Goal: Task Accomplishment & Management: Manage account settings

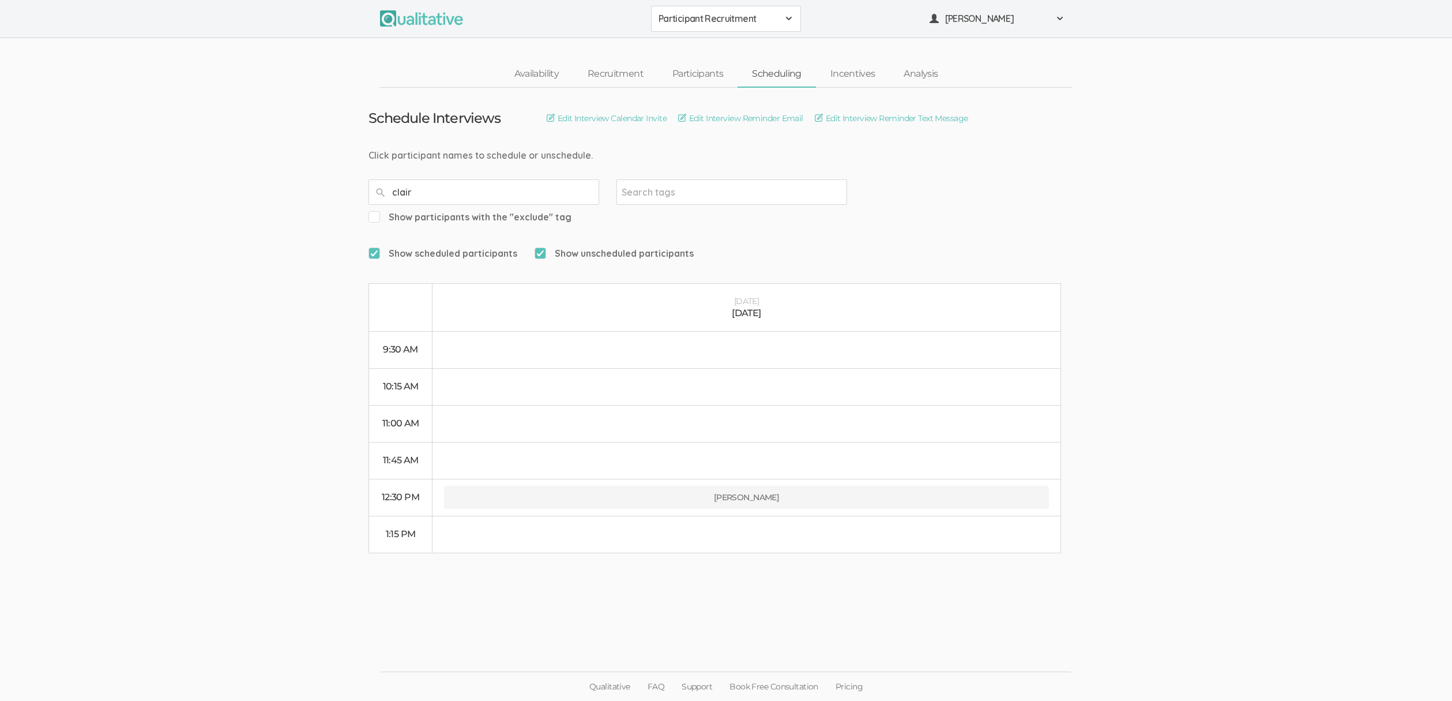
type input "claire"
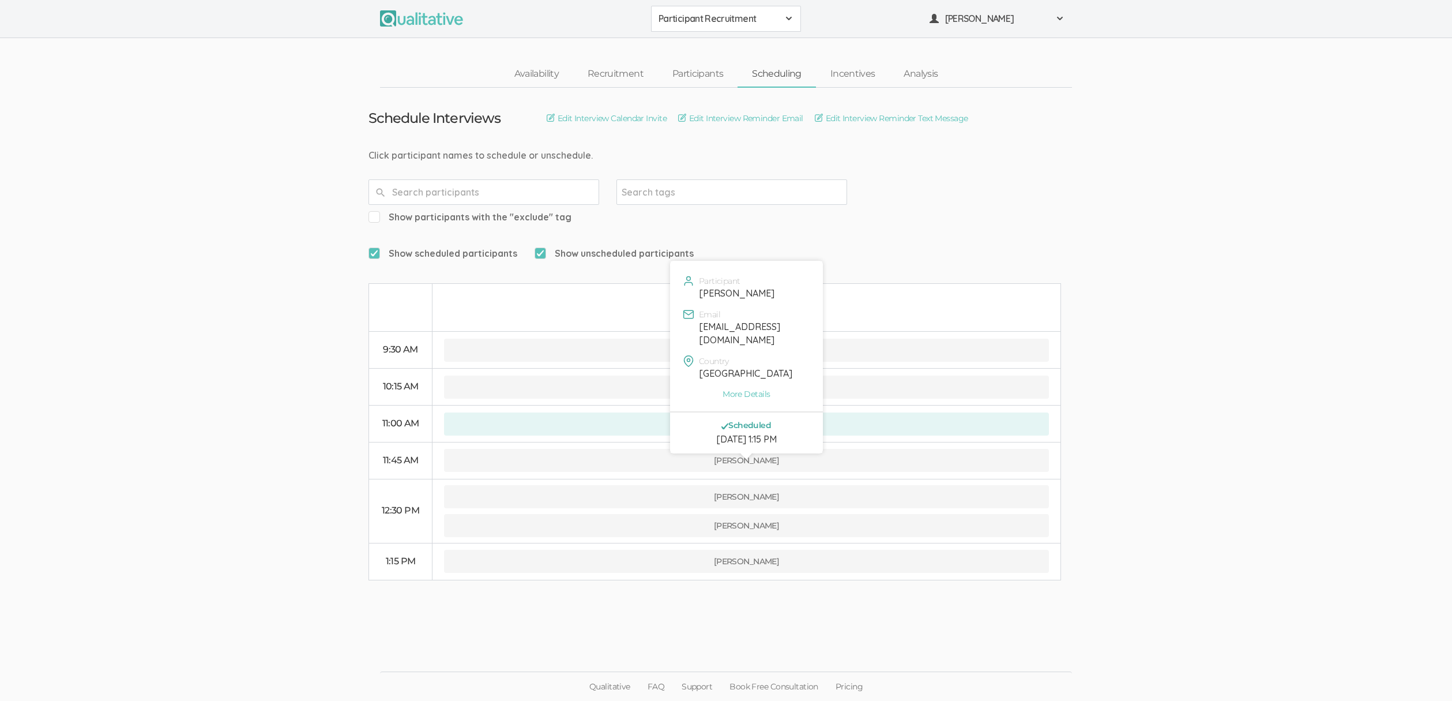
click at [718, 331] on div "cvduke01@indianatech.net" at bounding box center [754, 333] width 110 height 27
copy div "cvduke01@indianatech.net"
drag, startPoint x: 141, startPoint y: 108, endPoint x: 132, endPoint y: 22, distance: 87.1
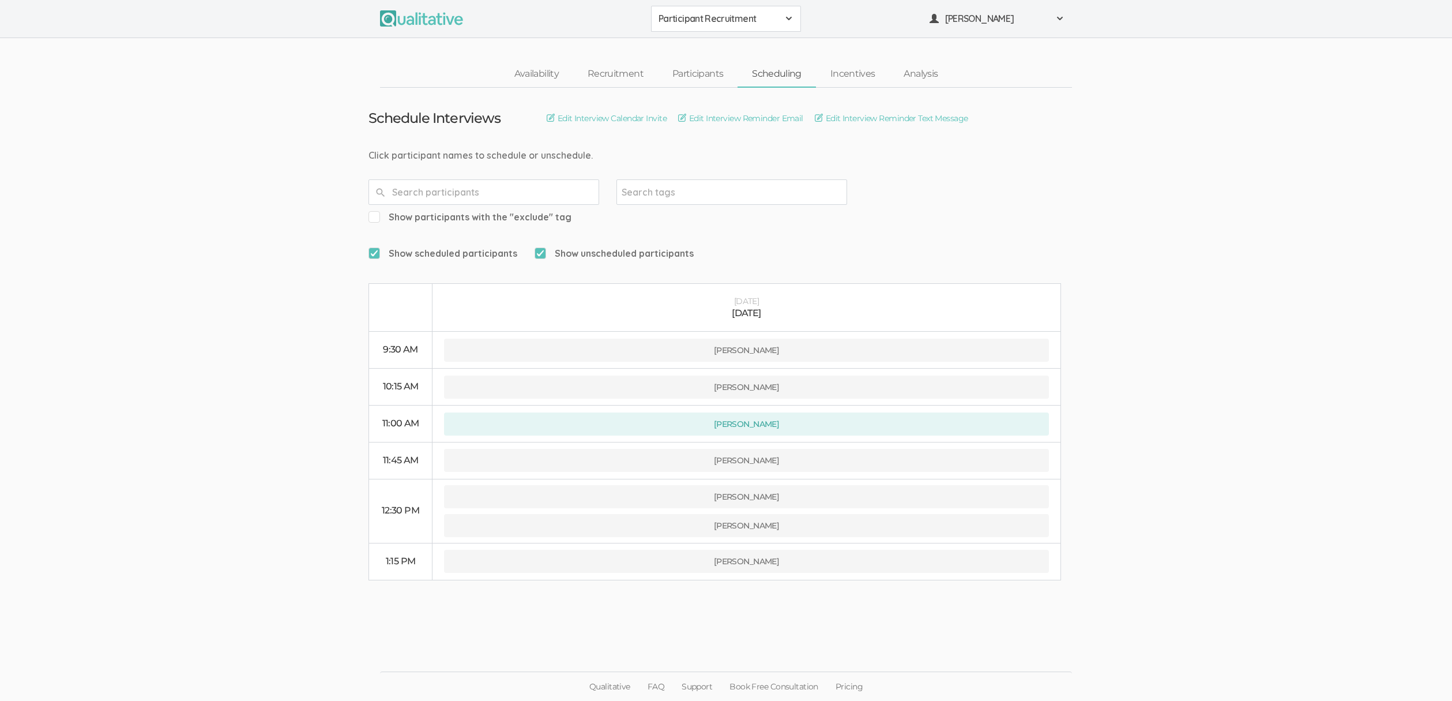
click at [140, 105] on ui-view "Schedule Interviews Edit Interview Calendar Invite Edit Interview Reminder Emai…" at bounding box center [726, 351] width 1452 height 526
click at [532, 68] on link "Availability" at bounding box center [536, 74] width 73 height 25
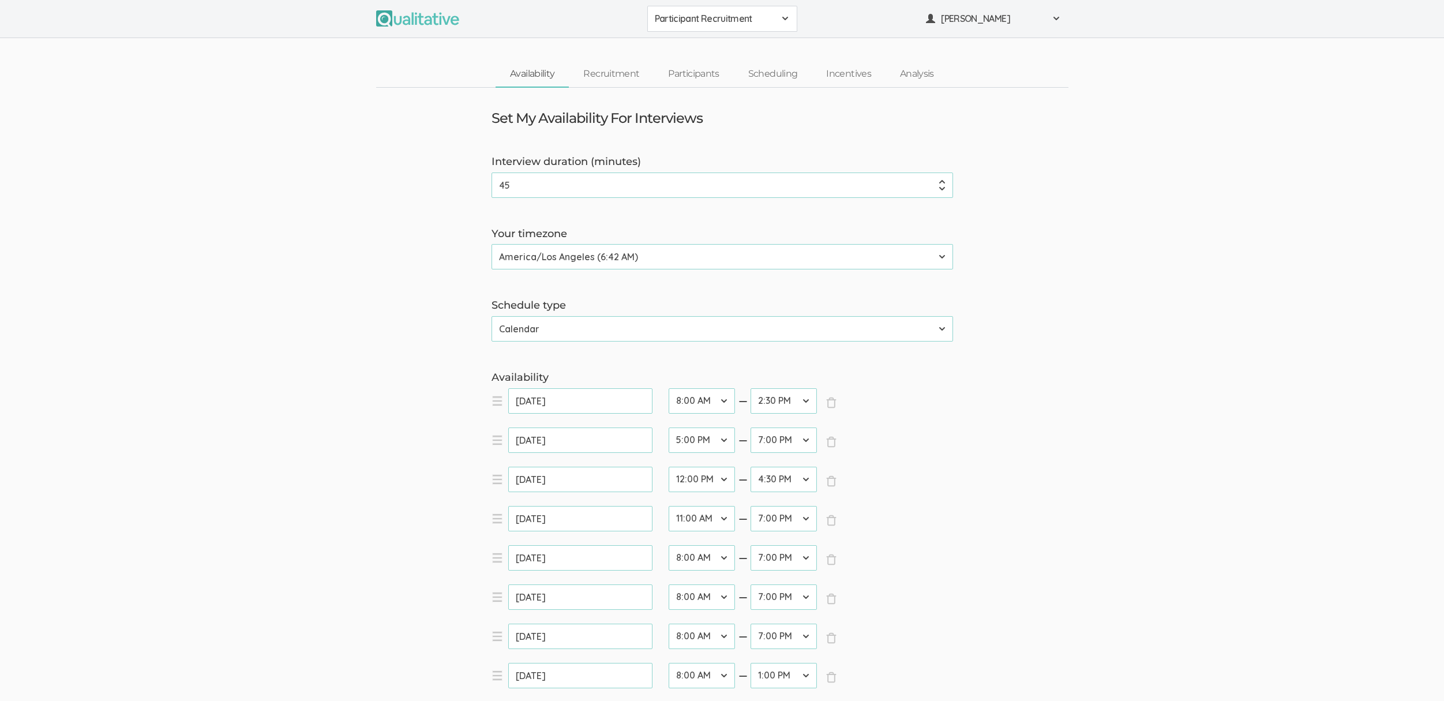
click at [698, 517] on select "12:00 AM 12:30 AM 1:00 AM 1:30 AM 2:00 AM 2:30 AM 3:00 AM 3:30 AM 4:00 AM 4:30 …" at bounding box center [702, 518] width 66 height 25
select select "28"
click at [669, 506] on select "12:00 AM 12:30 AM 1:00 AM 1:30 AM 2:00 AM 2:30 AM 3:00 AM 3:30 AM 4:00 AM 4:30 …" at bounding box center [702, 518] width 66 height 25
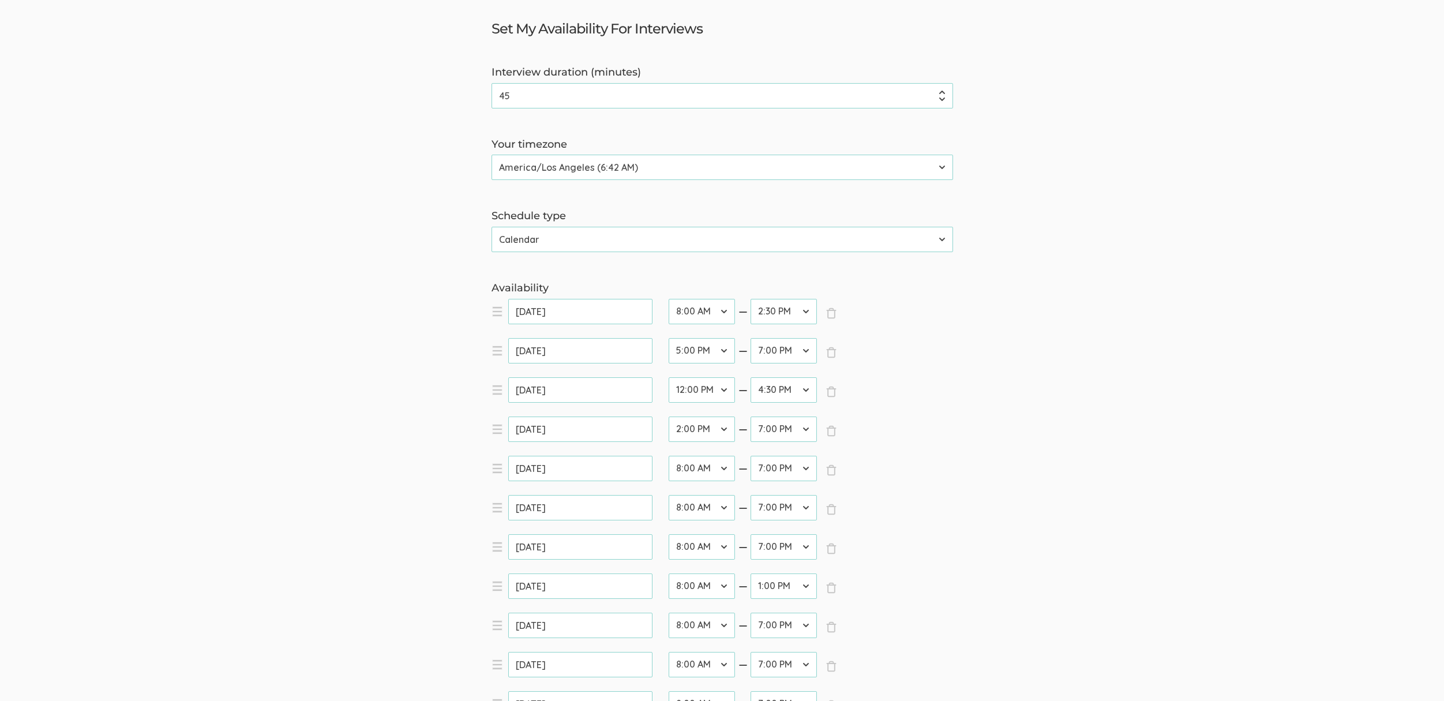
scroll to position [747, 0]
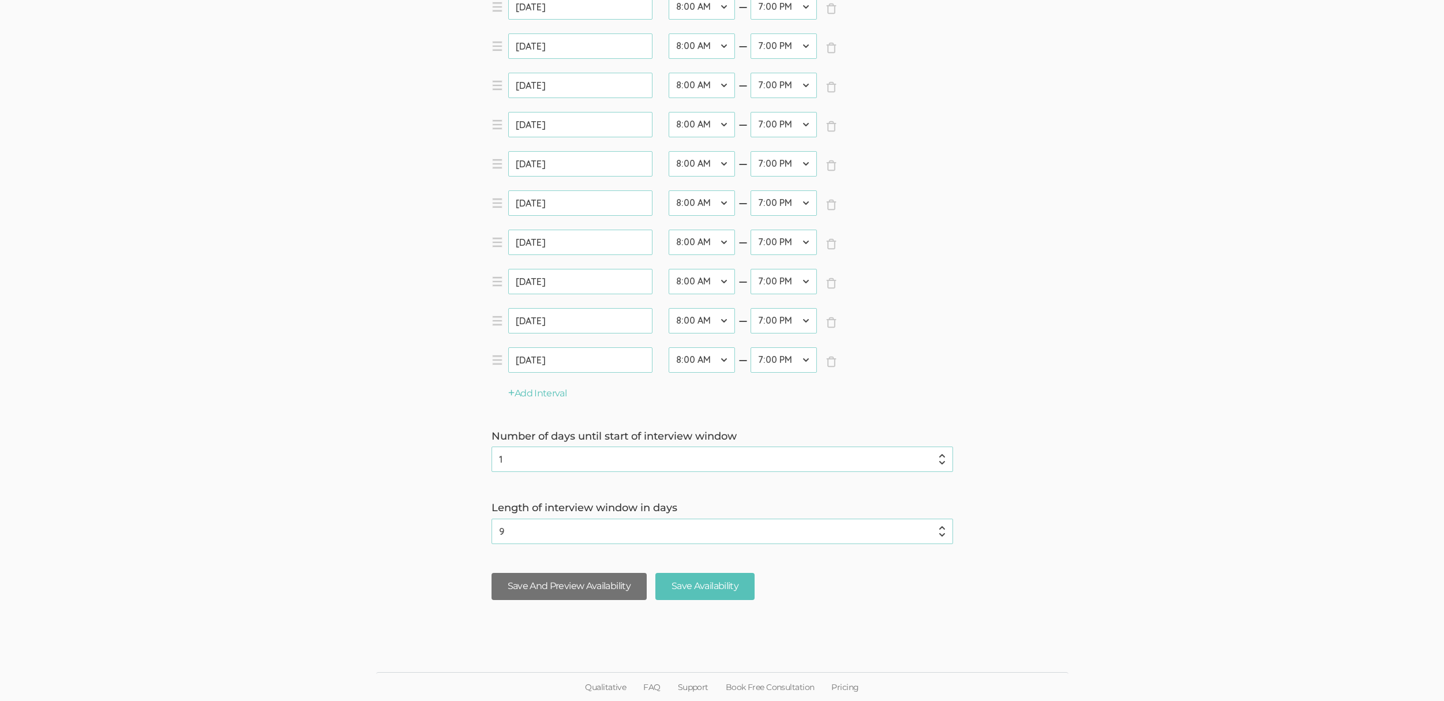
click at [492, 576] on button "Save And Preview Availability" at bounding box center [568, 586] width 155 height 27
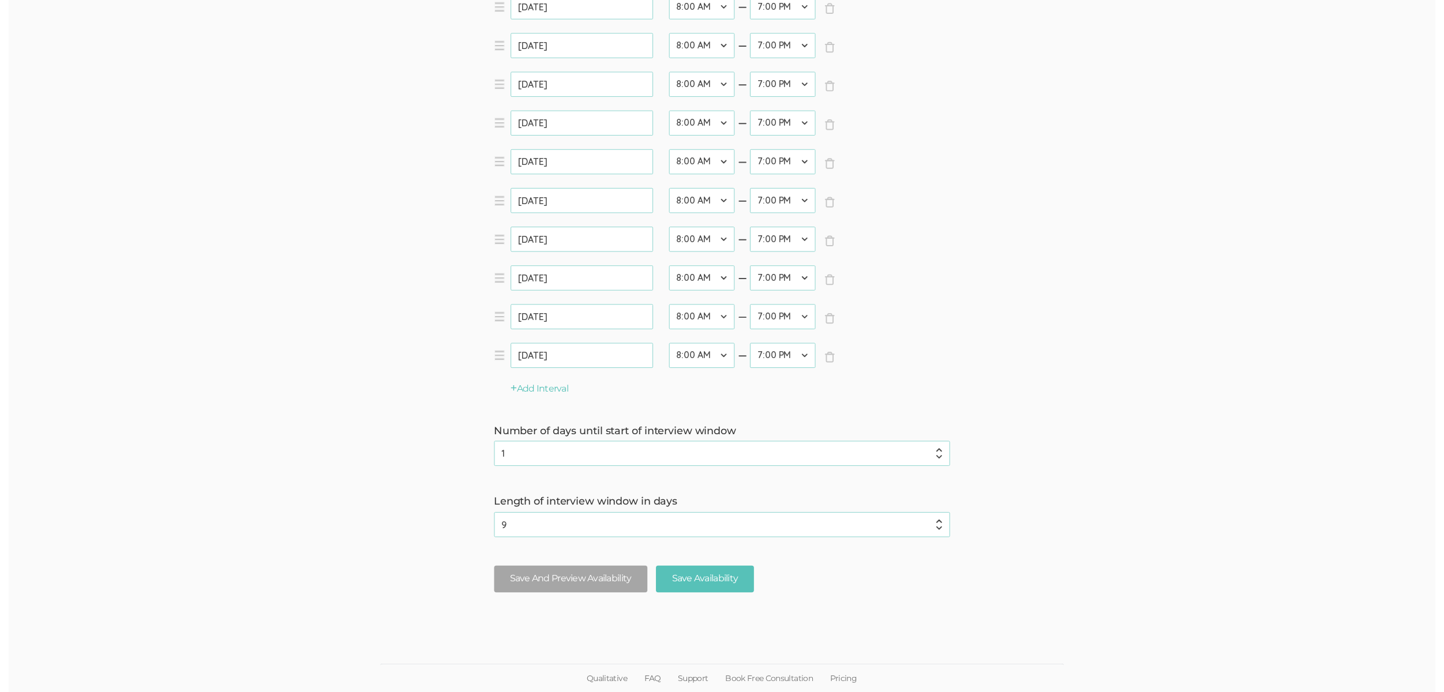
scroll to position [0, 0]
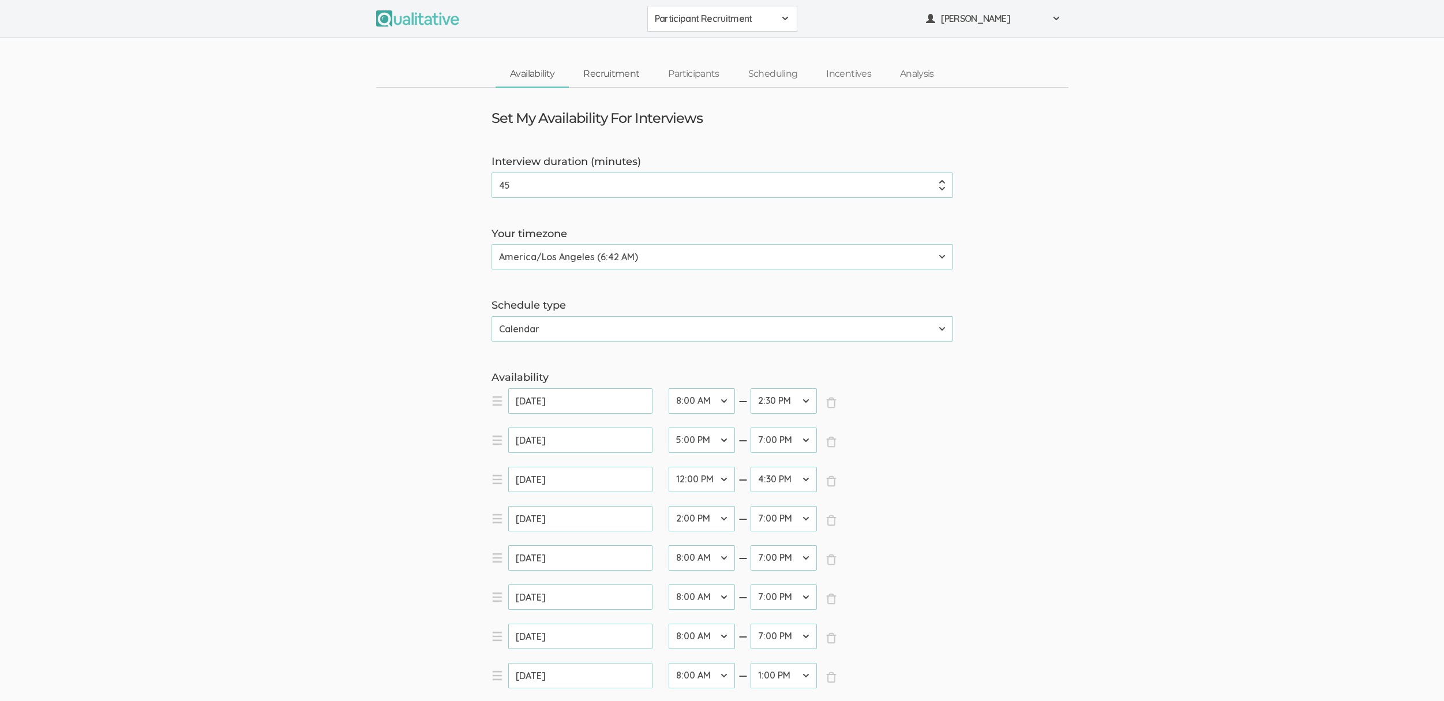
click at [604, 81] on link "Recruitment" at bounding box center [611, 74] width 85 height 25
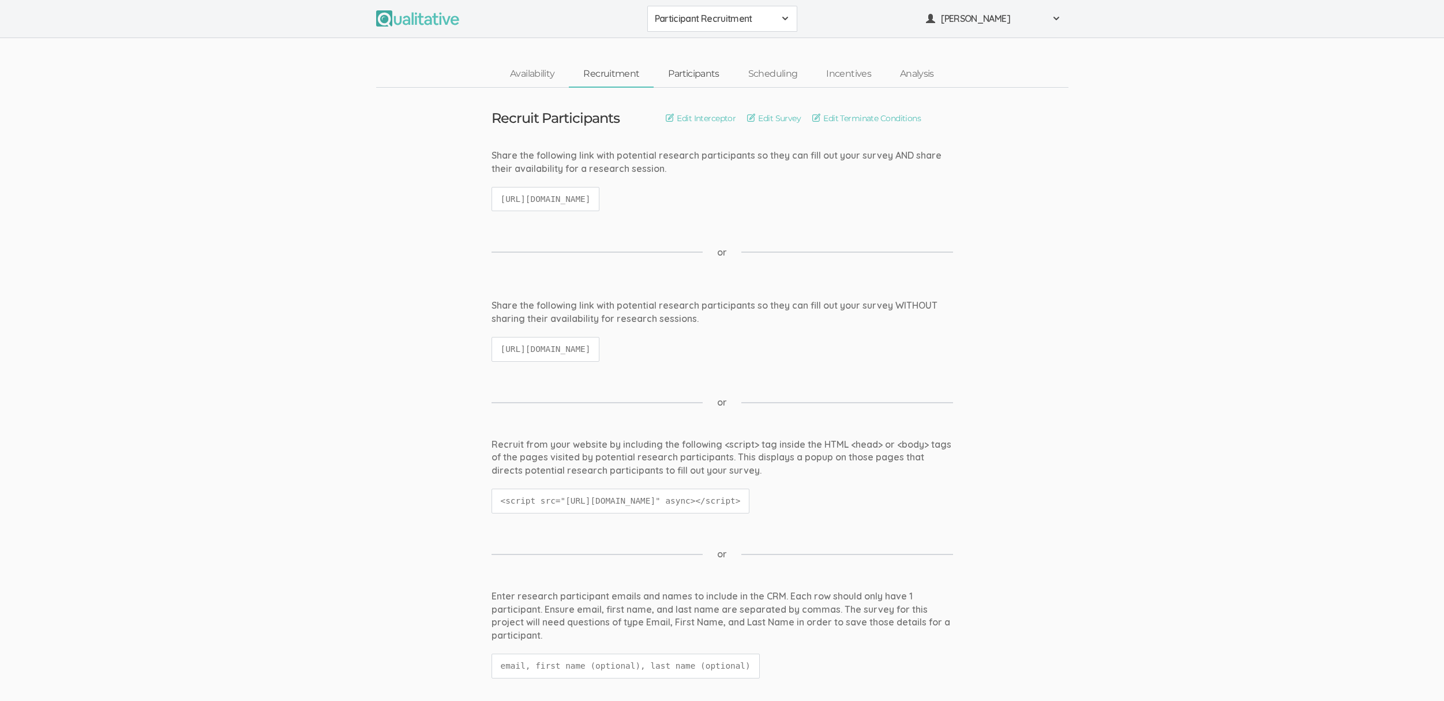
click at [721, 74] on link "Participants" at bounding box center [694, 74] width 80 height 25
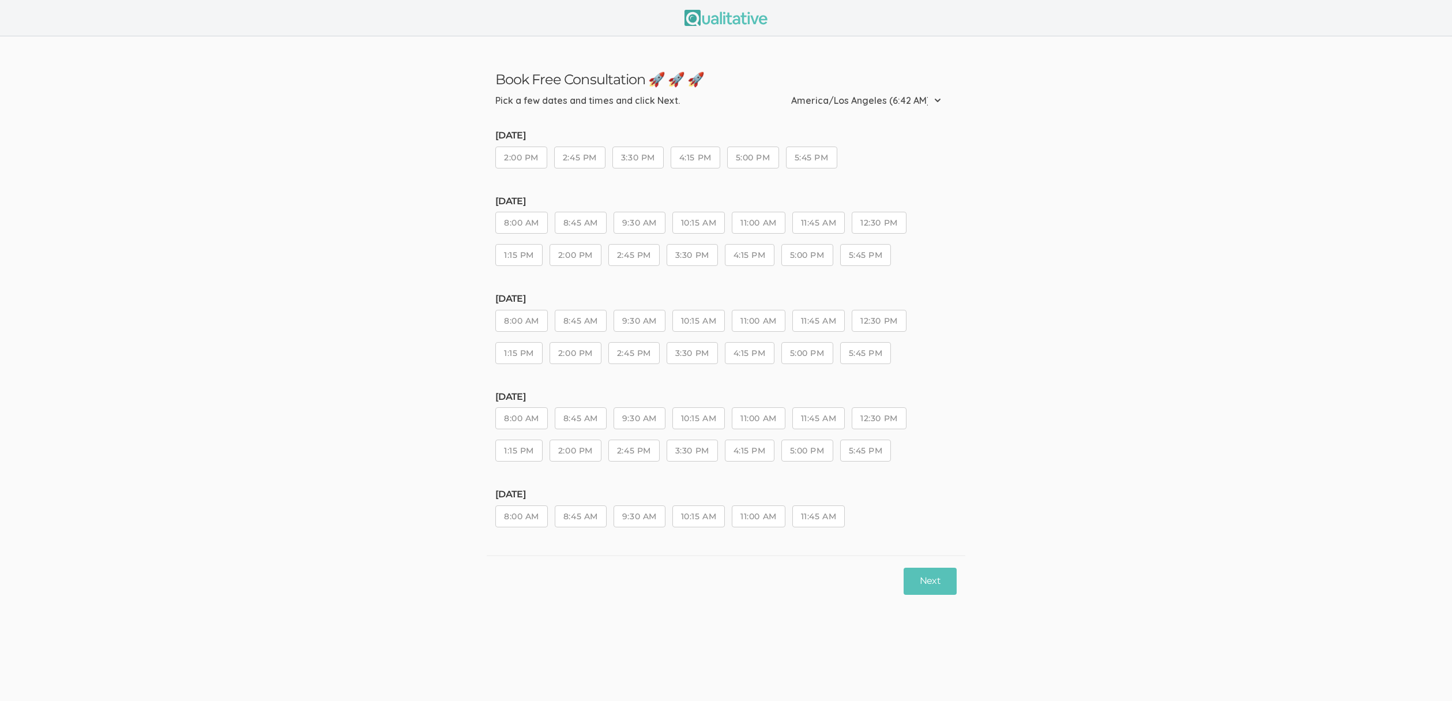
click at [414, 541] on ui-view "Book Free Consultation 🚀 🚀 🚀 Pick a few dates and times and click Next. Etc/GMT…" at bounding box center [726, 321] width 1452 height 570
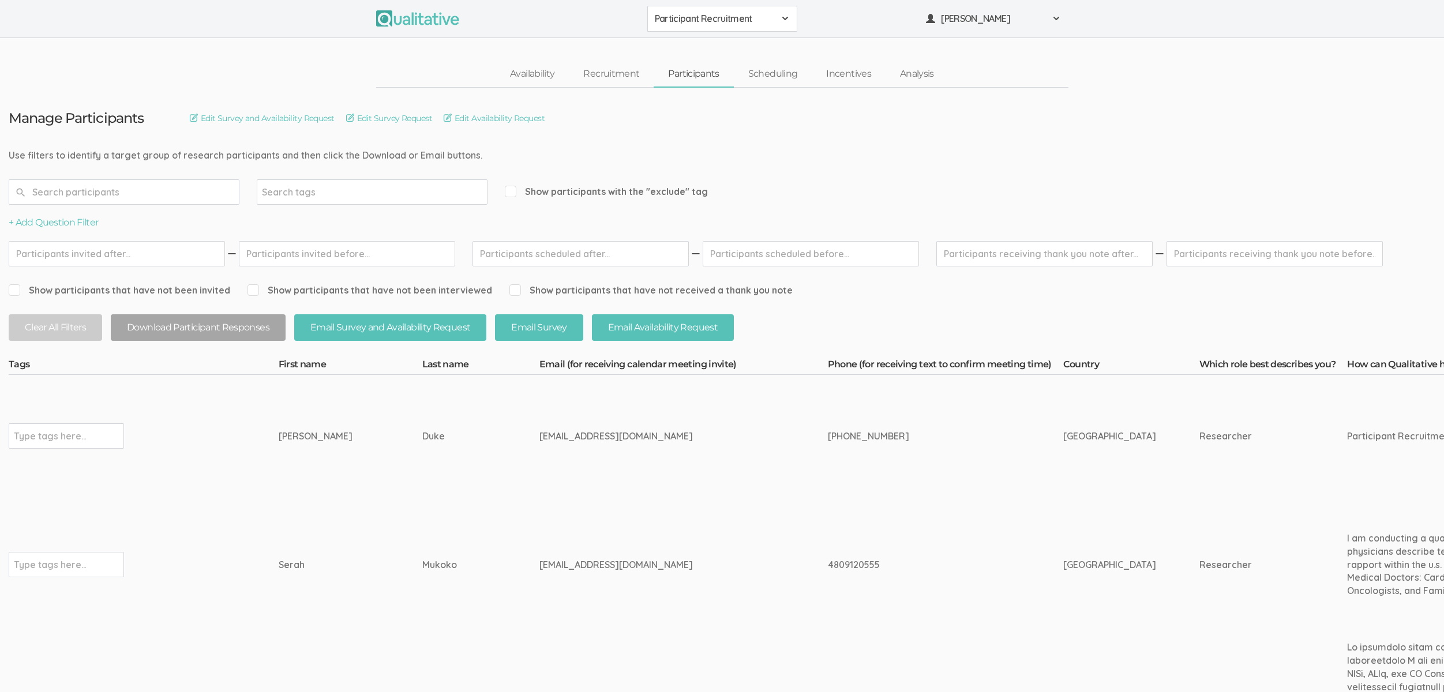
click at [422, 418] on td "Duke" at bounding box center [480, 436] width 117 height 122
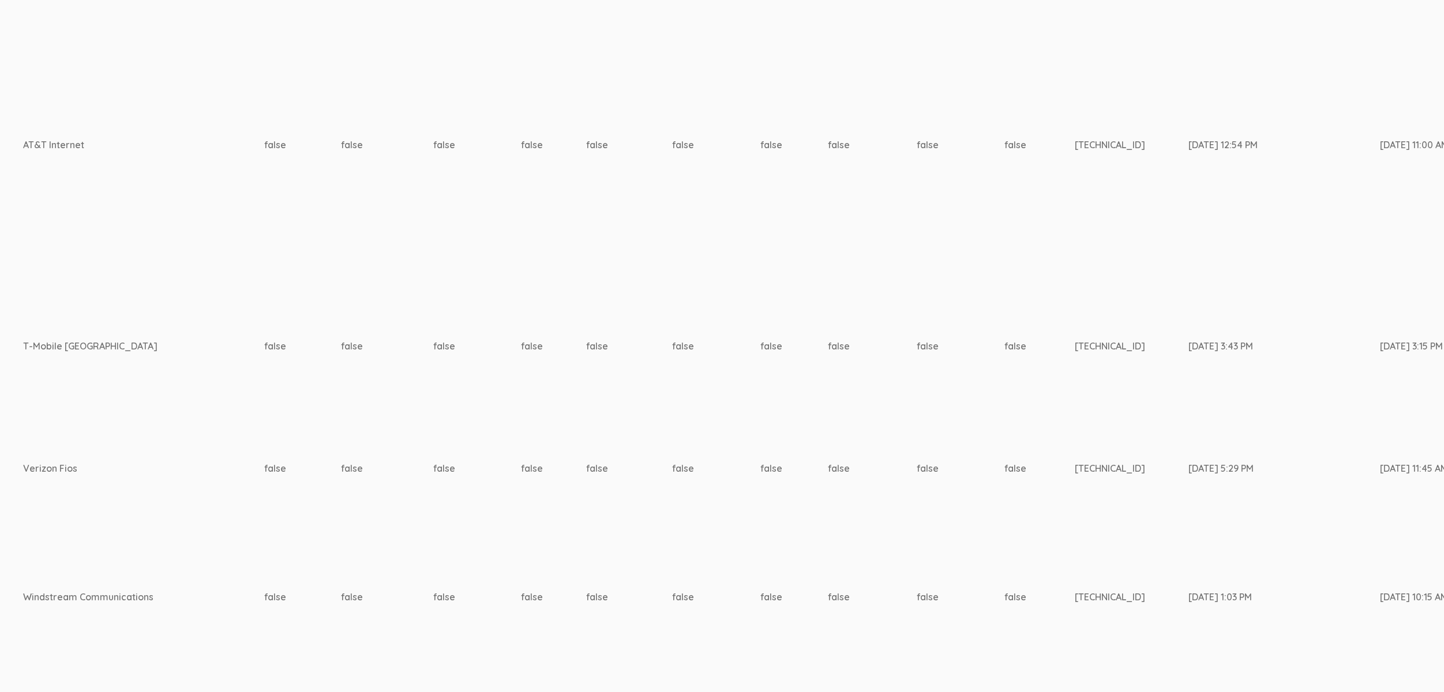
scroll to position [1129, 0]
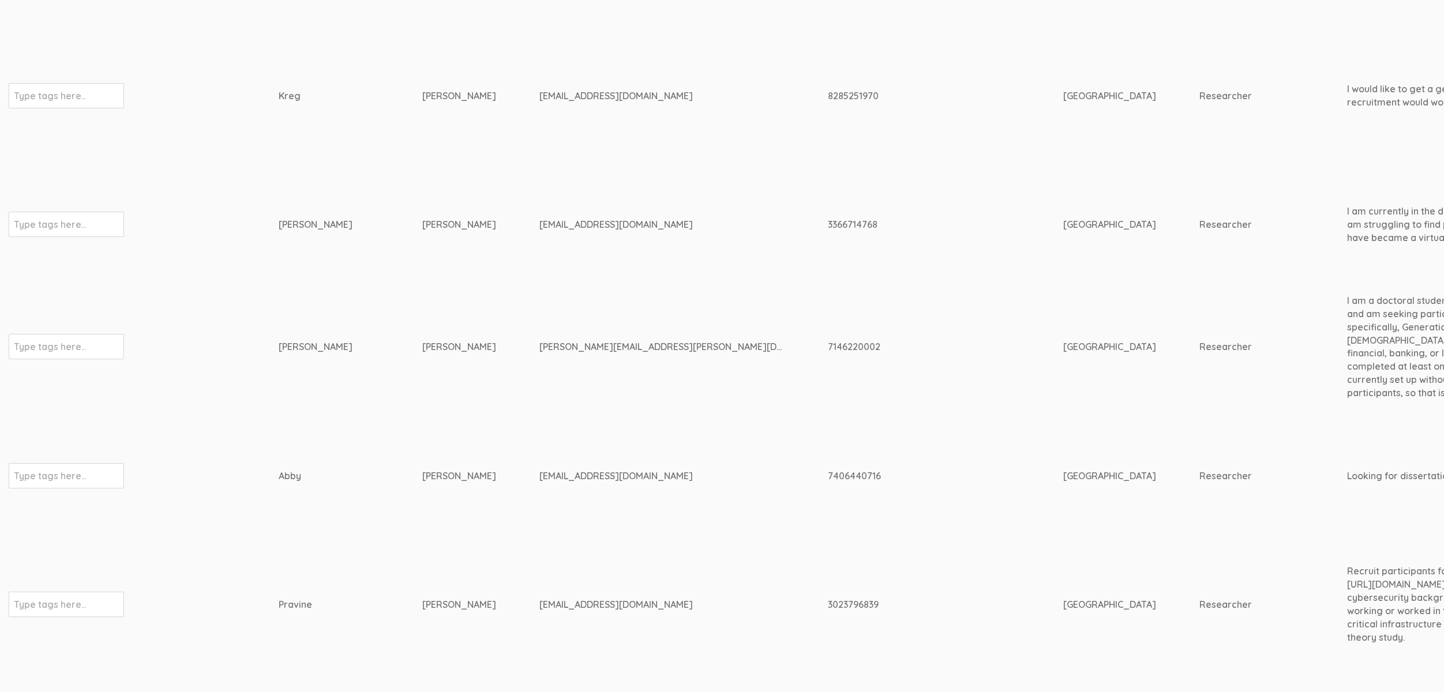
click at [547, 343] on div "vanessa.traufler@gmail.com" at bounding box center [661, 346] width 245 height 13
copy tr "vanessa.traufler@gmail.com"
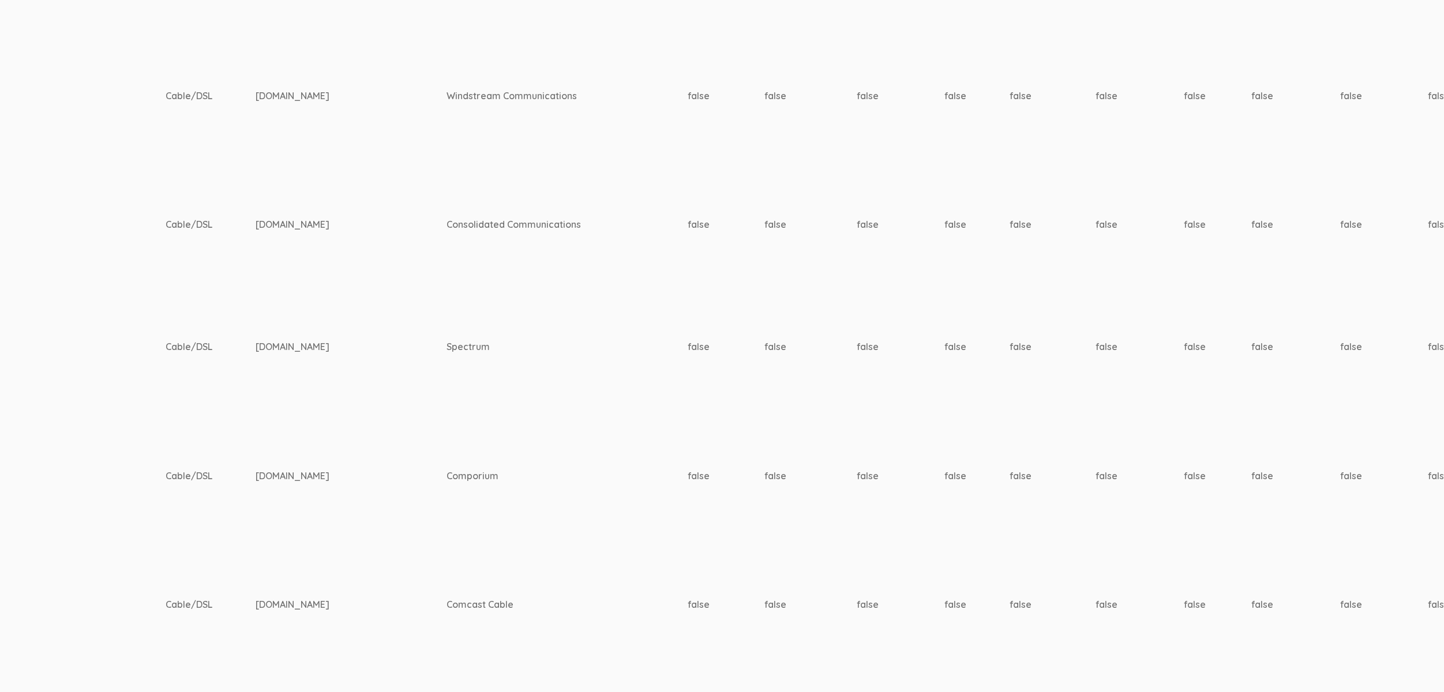
scroll to position [1129, 3627]
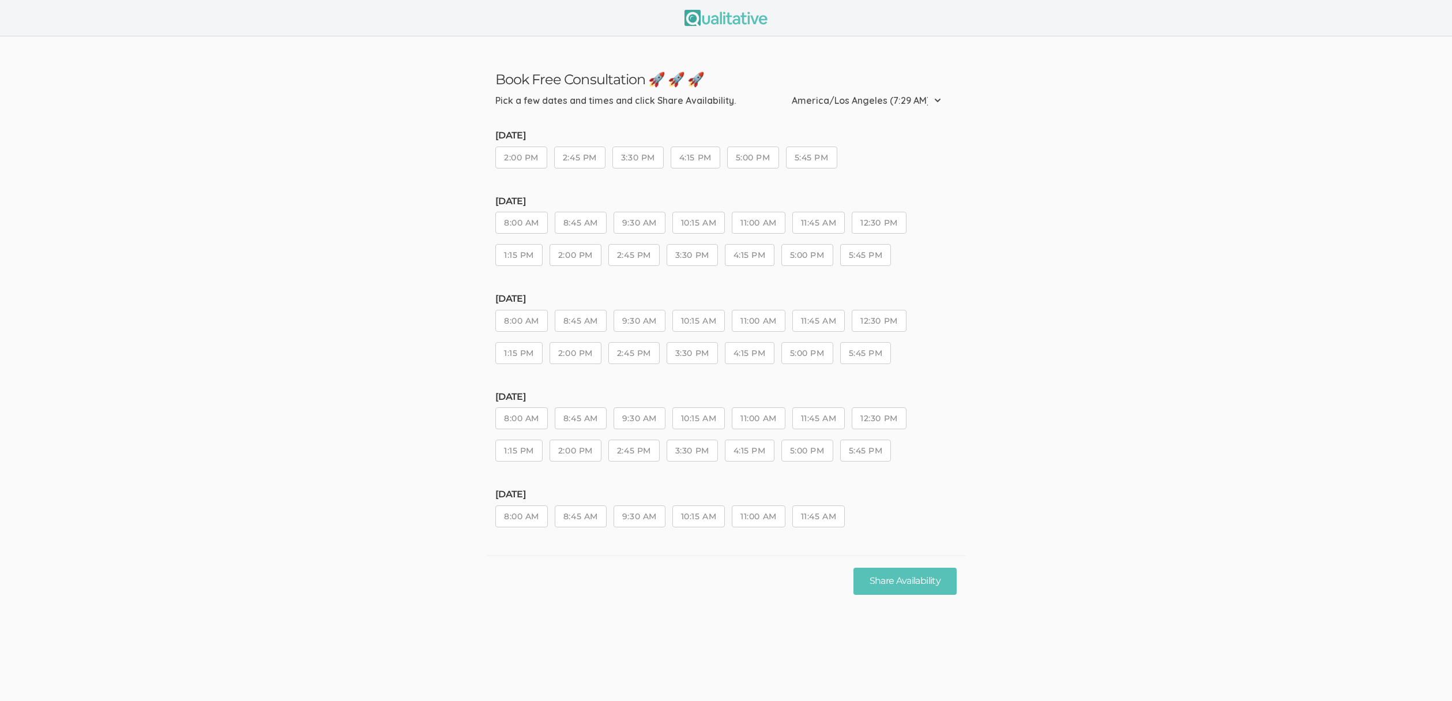
click at [247, 452] on ui-view "Book Free Consultation 🚀 🚀 🚀 Pick a few dates and times and click Share Availab…" at bounding box center [726, 321] width 1452 height 570
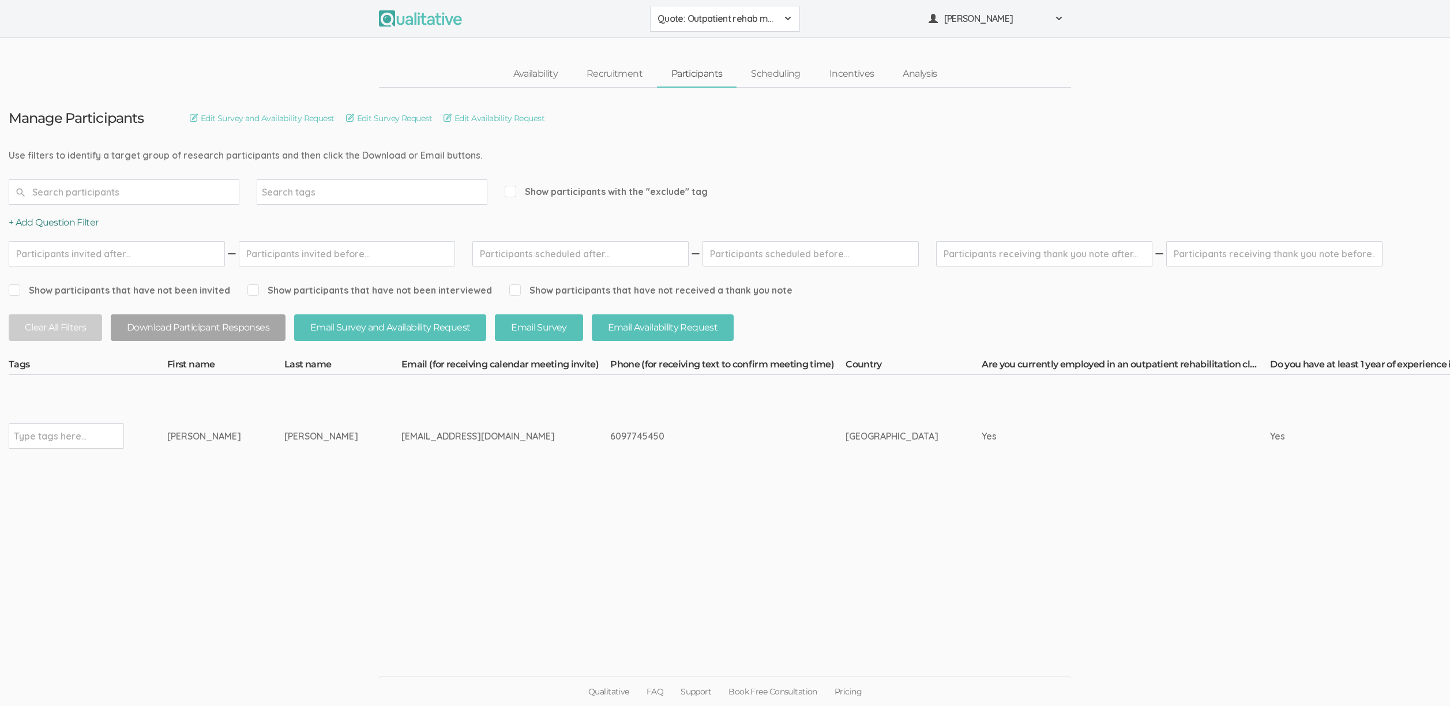
click at [46, 228] on button "+ Add Question Filter" at bounding box center [54, 222] width 90 height 13
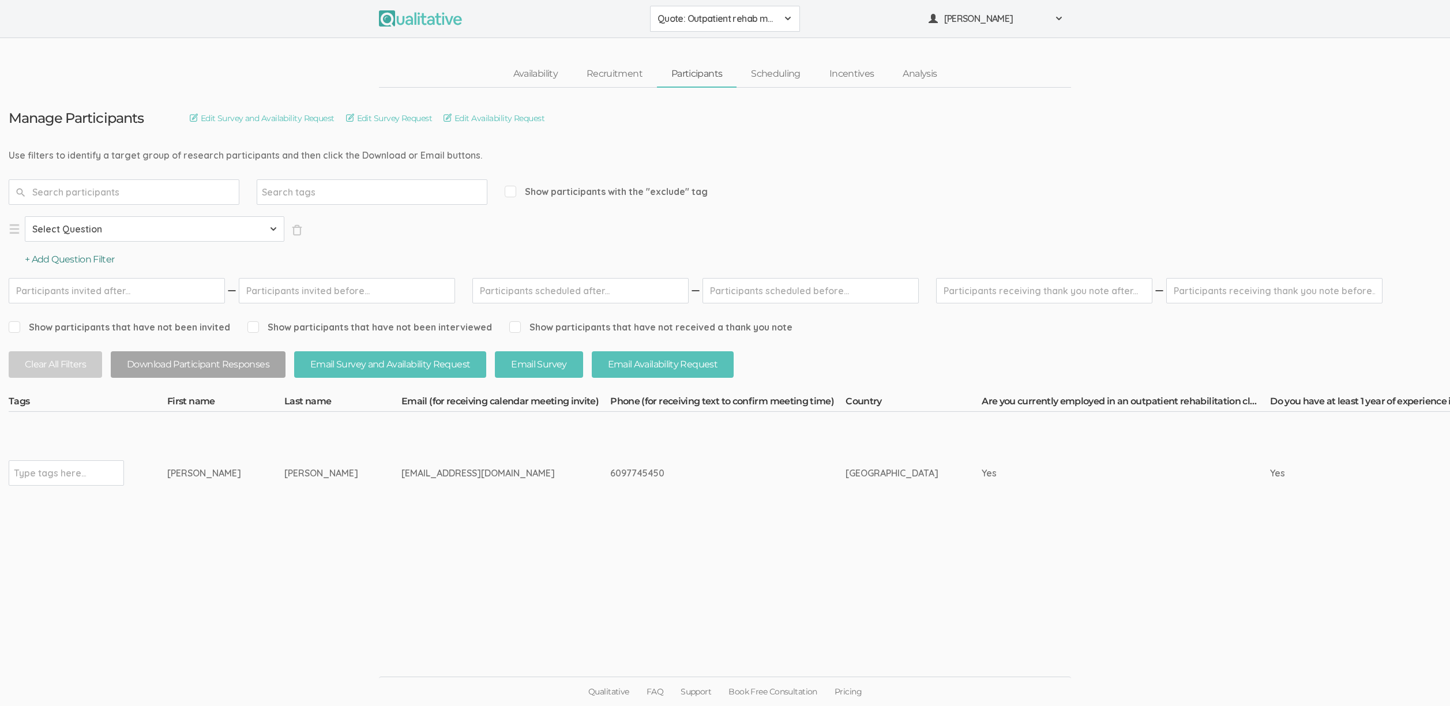
click at [55, 256] on button "+ Add Question Filter" at bounding box center [70, 259] width 90 height 13
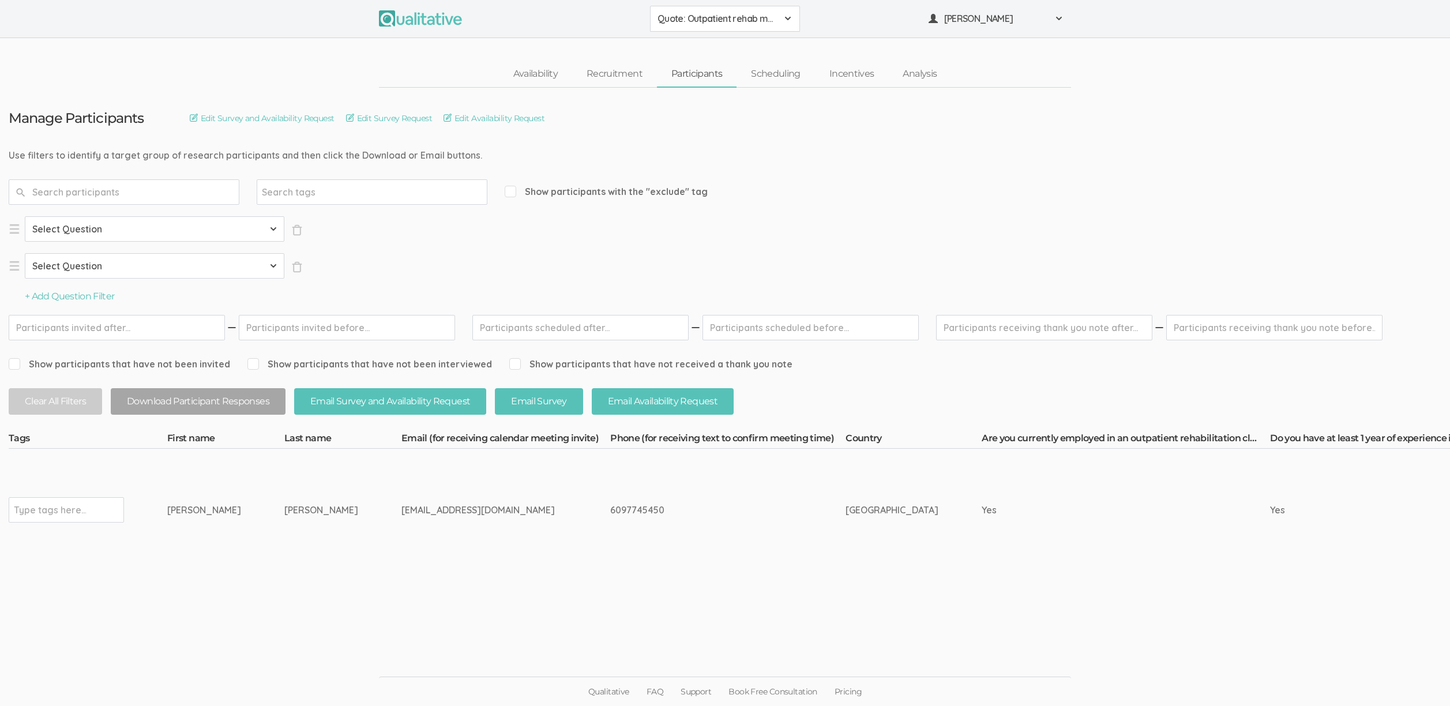
click at [66, 290] on div "Select Question Country Are you currently employed in an outpatient rehabilitat…" at bounding box center [190, 259] width 362 height 87
click at [77, 295] on button "+ Add Question Filter" at bounding box center [70, 296] width 90 height 13
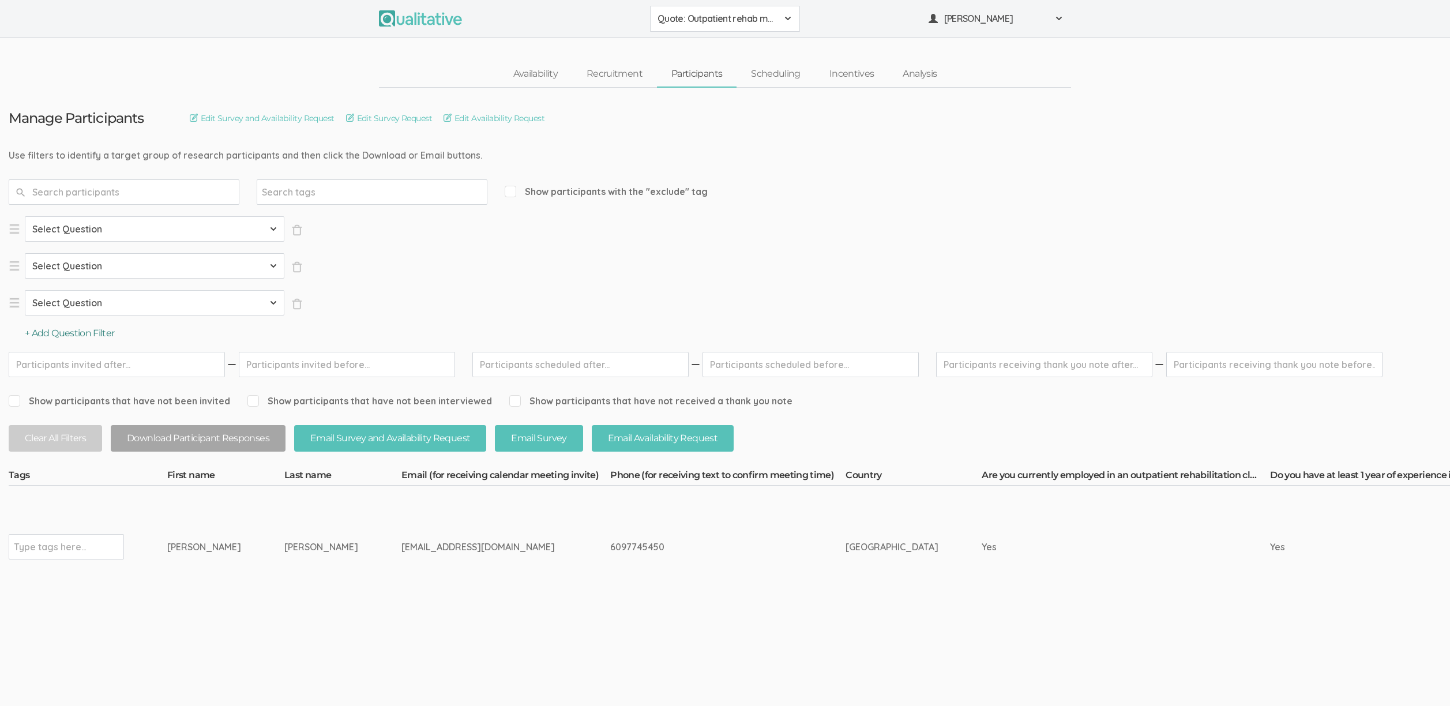
click at [81, 333] on button "+ Add Question Filter" at bounding box center [70, 333] width 90 height 13
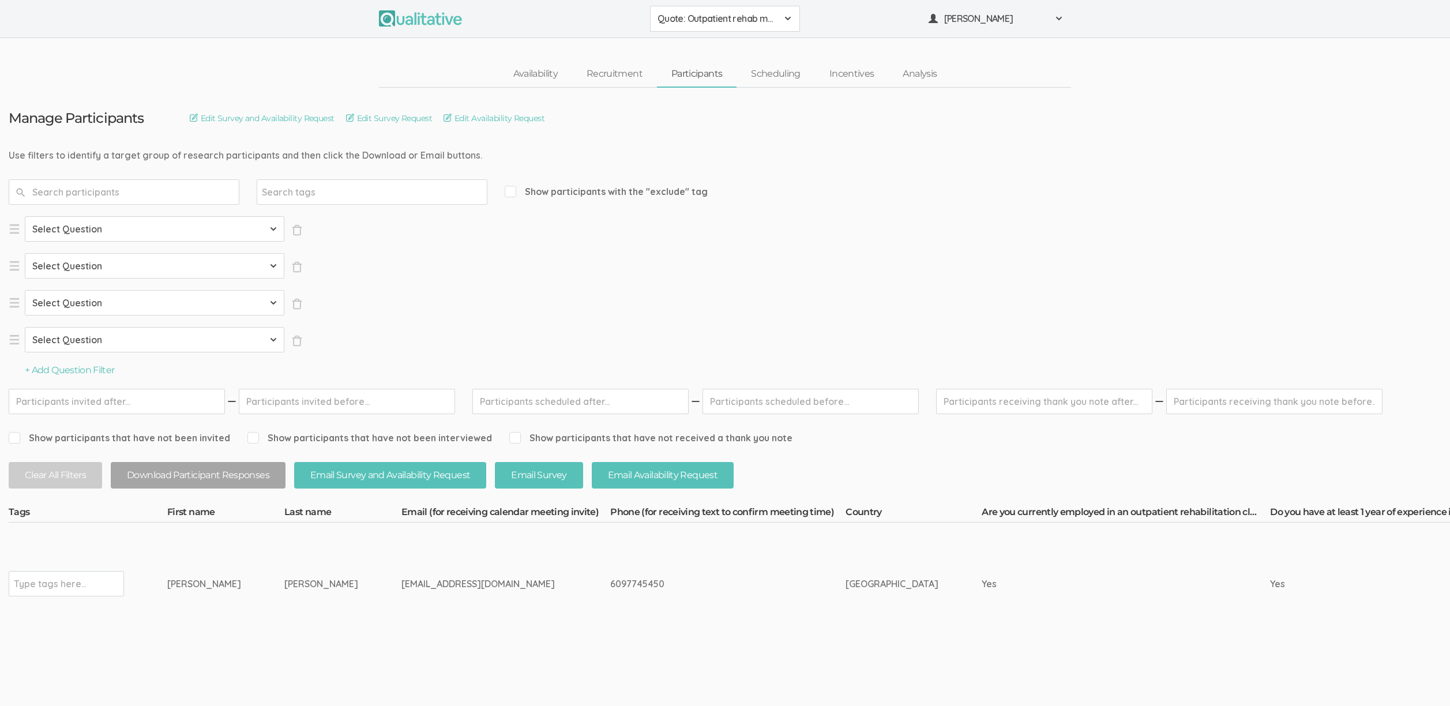
click at [121, 230] on select "Select Question Country Are you currently employed in an outpatient rehabilitat…" at bounding box center [155, 228] width 260 height 25
select select "SFQ Country"
click at [25, 216] on select "Select Question Country Are you currently employed in an outpatient rehabilitat…" at bounding box center [155, 228] width 260 height 25
click at [329, 235] on select "Select Country Afghanistan Åland Islands Albania Algeria American Samoa Andorra…" at bounding box center [380, 228] width 156 height 25
select select "US"
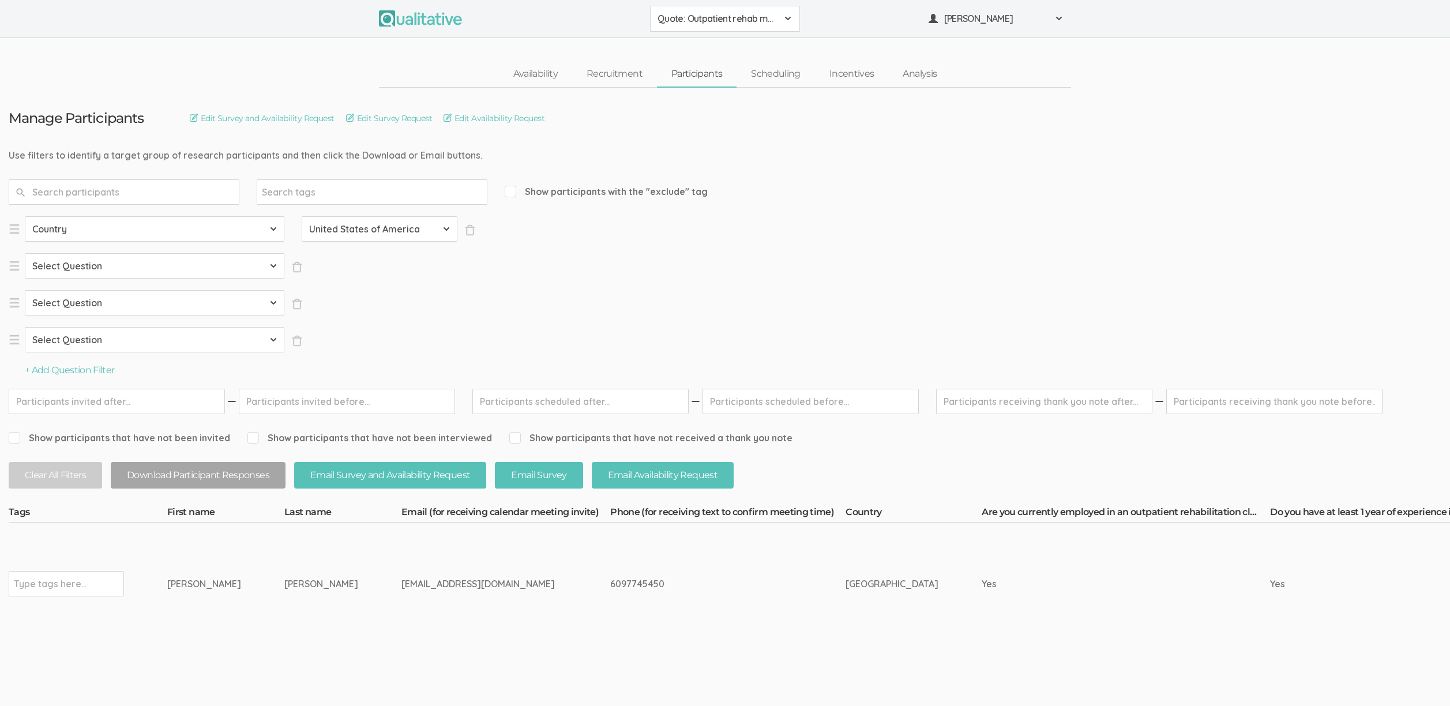
click at [302, 216] on select "Select Country Afghanistan Åland Islands Albania Algeria American Samoa Andorra…" at bounding box center [380, 228] width 156 height 25
click at [113, 266] on select "Select Question Country Are you currently employed in an outpatient rehabilitat…" at bounding box center [155, 265] width 260 height 25
select select "SFQ Are you currently employed in an outpatient rehabilitation clinic that prov…"
click at [25, 253] on select "Select Question Country Are you currently employed in an outpatient rehabilitat…" at bounding box center [155, 265] width 260 height 25
click at [390, 273] on select "Select Value Yes No" at bounding box center [380, 265] width 156 height 25
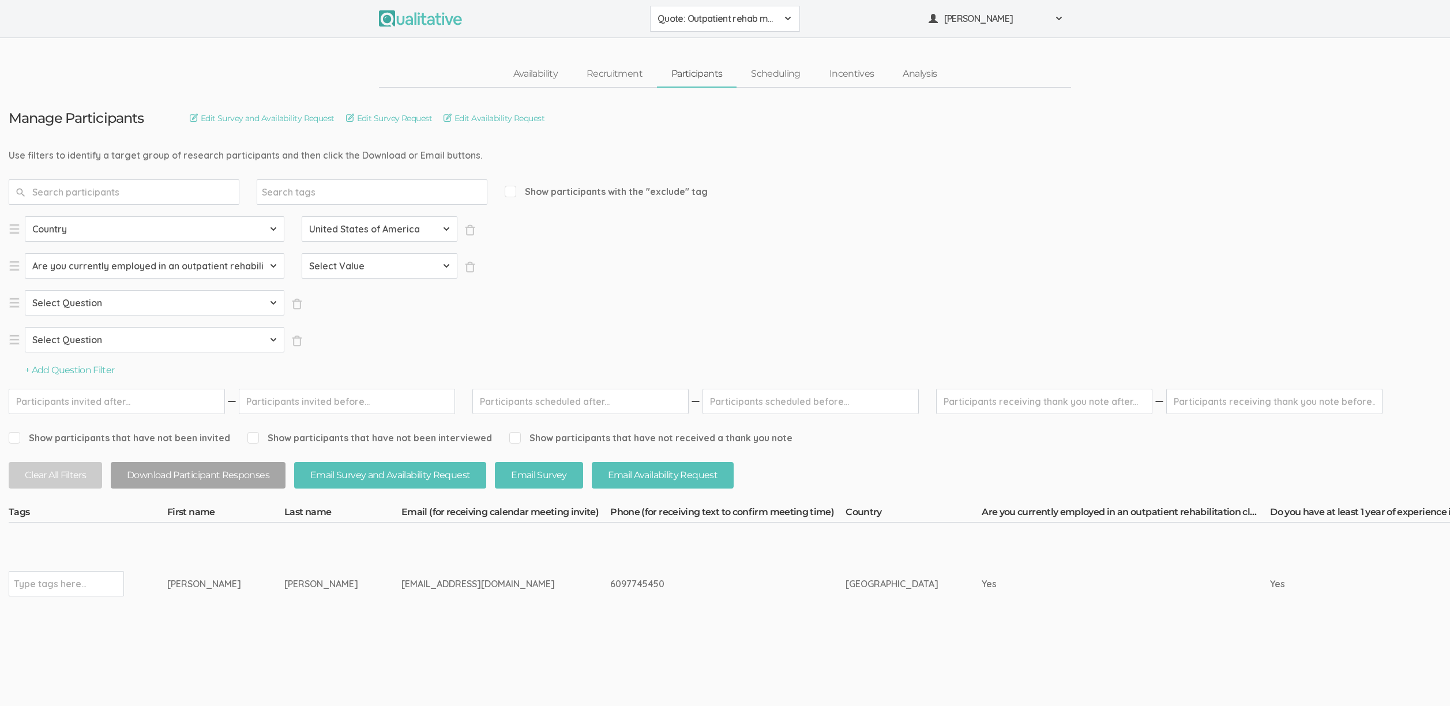
select select "Yes"
click at [302, 253] on select "Select Value Yes No" at bounding box center [380, 265] width 156 height 25
click at [94, 300] on select "Select Question Country Are you currently employed in an outpatient rehabilitat…" at bounding box center [155, 302] width 260 height 25
select select "SFQ Do you have at least 1 year of experience in an administrative, leadership,…"
click at [25, 290] on select "Select Question Country Are you currently employed in an outpatient rehabilitat…" at bounding box center [155, 302] width 260 height 25
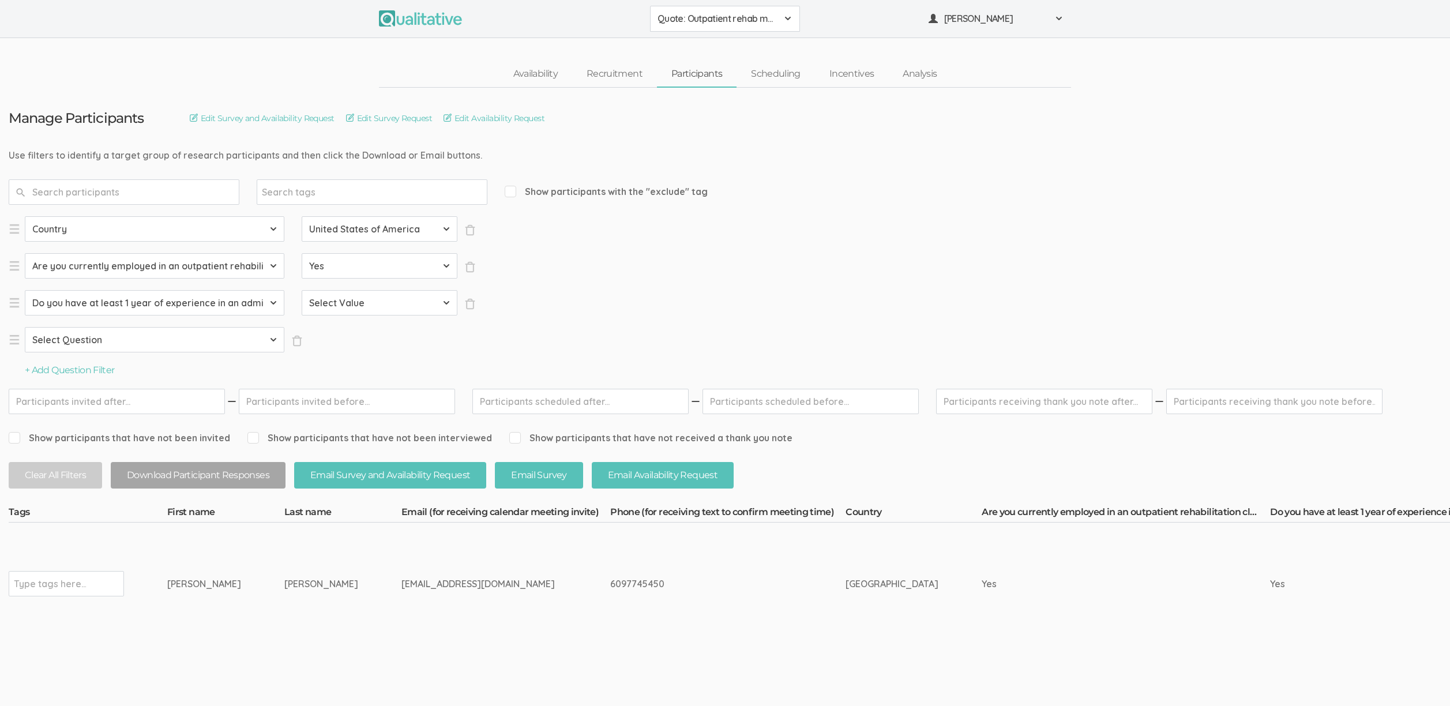
click at [235, 304] on select "Select Question Country Are you currently employed in an outpatient rehabilitat…" at bounding box center [155, 302] width 260 height 25
click at [410, 303] on select "Select Value Yes No" at bounding box center [380, 302] width 156 height 25
select select "Yes"
click at [302, 290] on select "Select Value Yes No" at bounding box center [380, 302] width 156 height 25
click at [89, 344] on select "Select Question Country Are you currently employed in an outpatient rehabilitat…" at bounding box center [155, 339] width 260 height 25
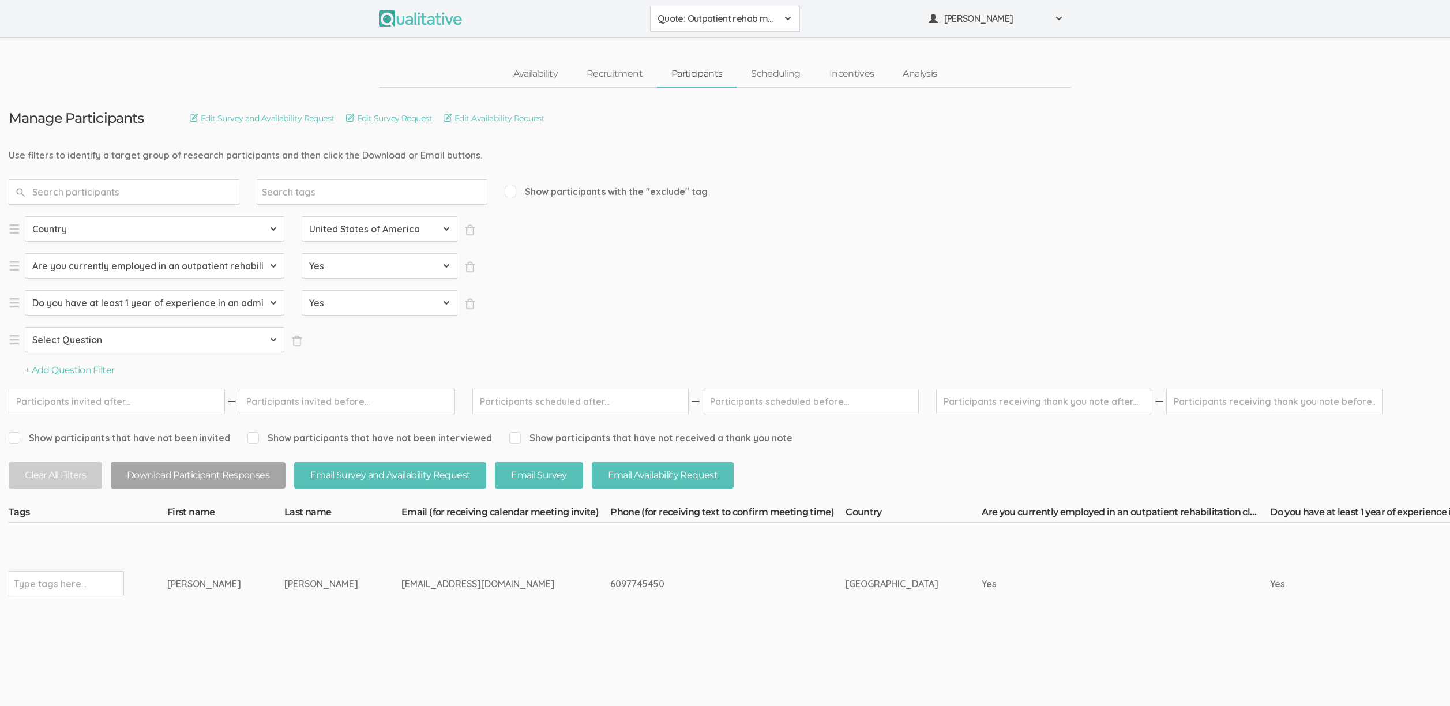
select select "SFQ Do you have direct involvement in developing or implementing strategies to …"
click at [25, 327] on select "Select Question Country Are you currently employed in an outpatient rehabilitat…" at bounding box center [155, 339] width 260 height 25
click at [332, 331] on select "Select Value Yes No" at bounding box center [380, 339] width 156 height 25
select select "Yes"
click at [302, 327] on select "Select Value Yes No" at bounding box center [380, 339] width 156 height 25
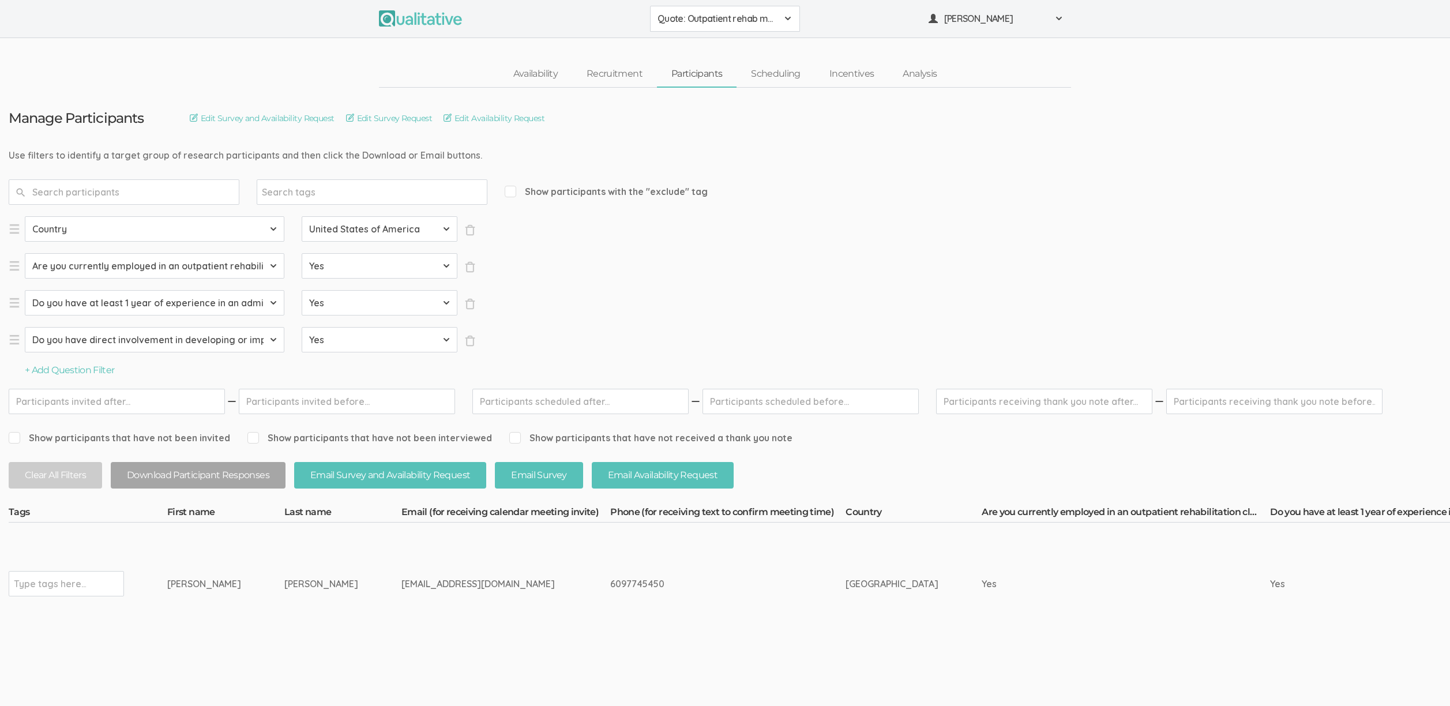
click at [70, 586] on input "text" at bounding box center [50, 583] width 72 height 15
type input "verified"
drag, startPoint x: 201, startPoint y: 579, endPoint x: 164, endPoint y: 587, distance: 37.8
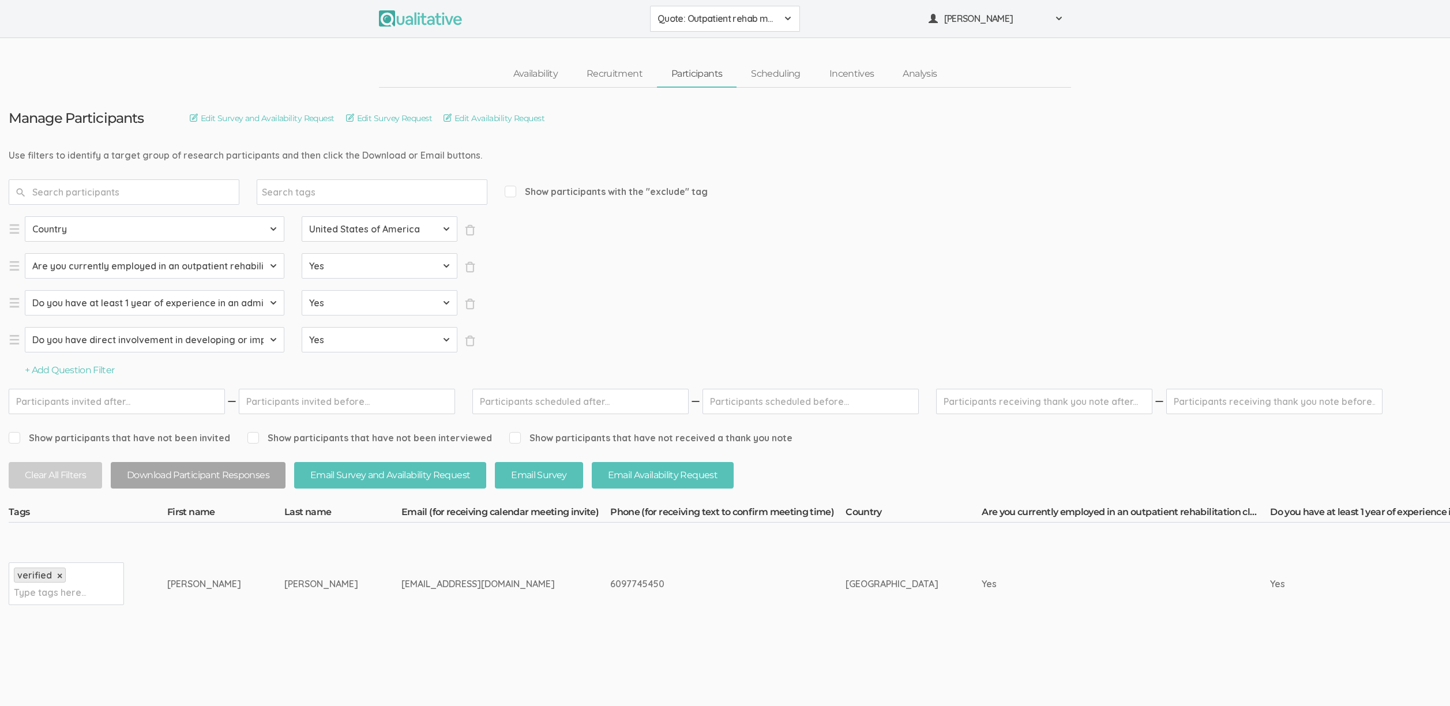
copy tr "Type tags here... Thalia Garcia"
click at [401, 603] on td "tgnichole04@icloud.com" at bounding box center [505, 584] width 209 height 122
click at [543, 72] on link "Availability" at bounding box center [535, 74] width 73 height 25
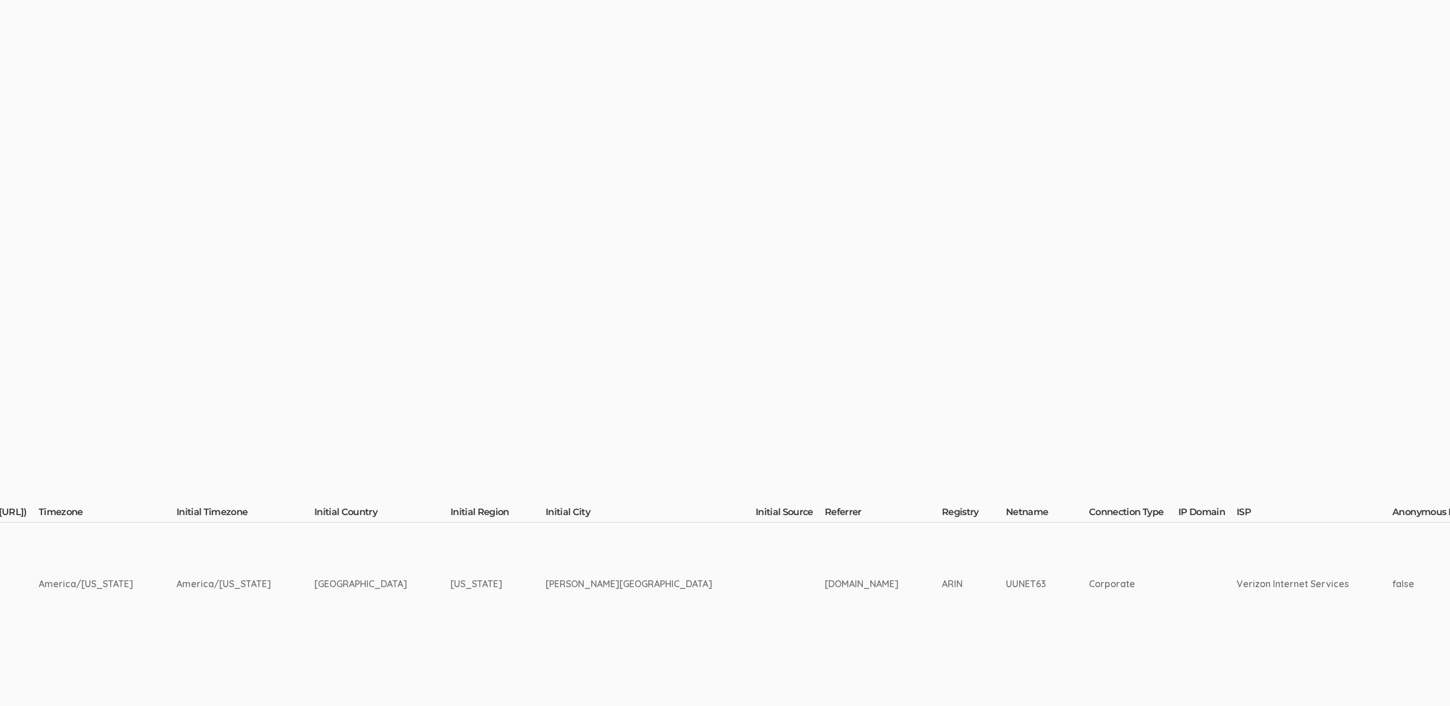
scroll to position [0, 2137]
drag, startPoint x: 647, startPoint y: 580, endPoint x: 543, endPoint y: 577, distance: 104.5
click at [543, 577] on tr "verified × Type tags here... Thalia Garcia tgnichole04@icloud.com America/New Y…" at bounding box center [356, 584] width 4970 height 122
copy tr "Voorhees Township"
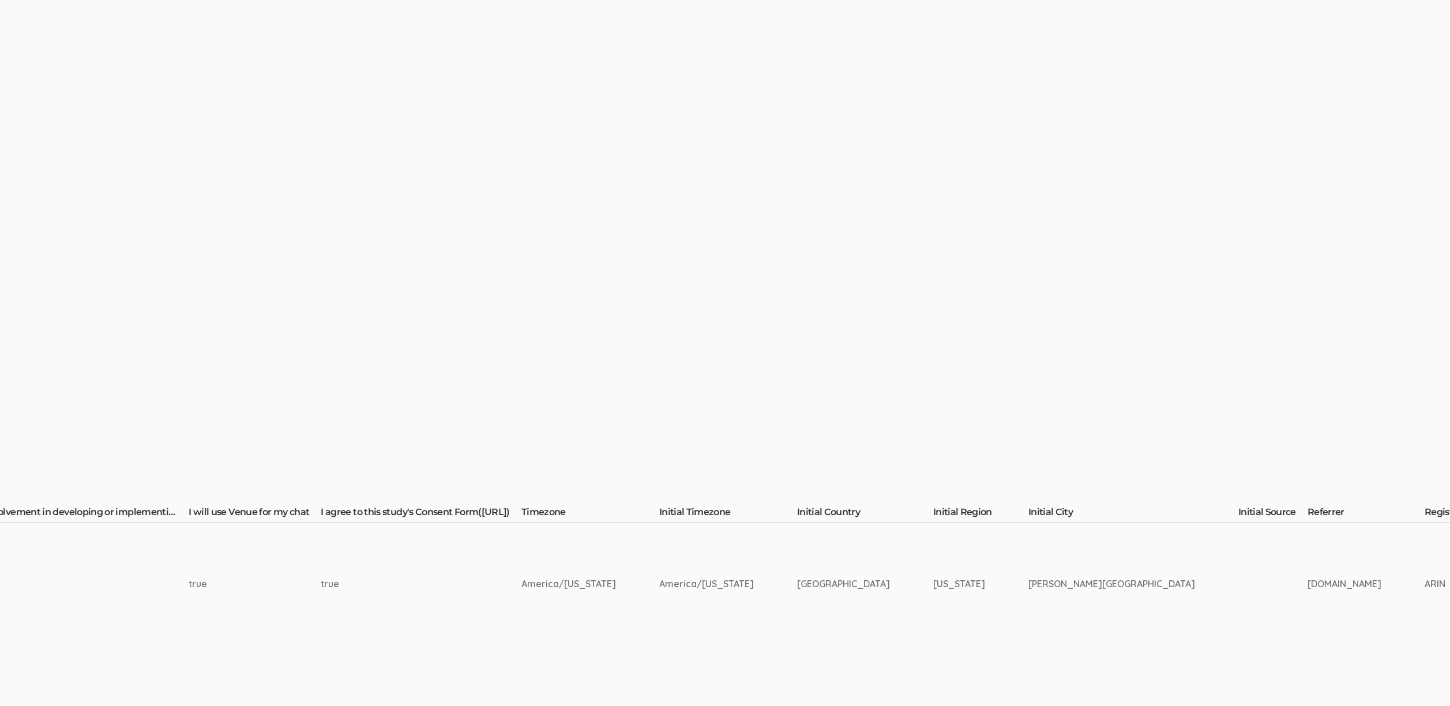
scroll to position [0, 3429]
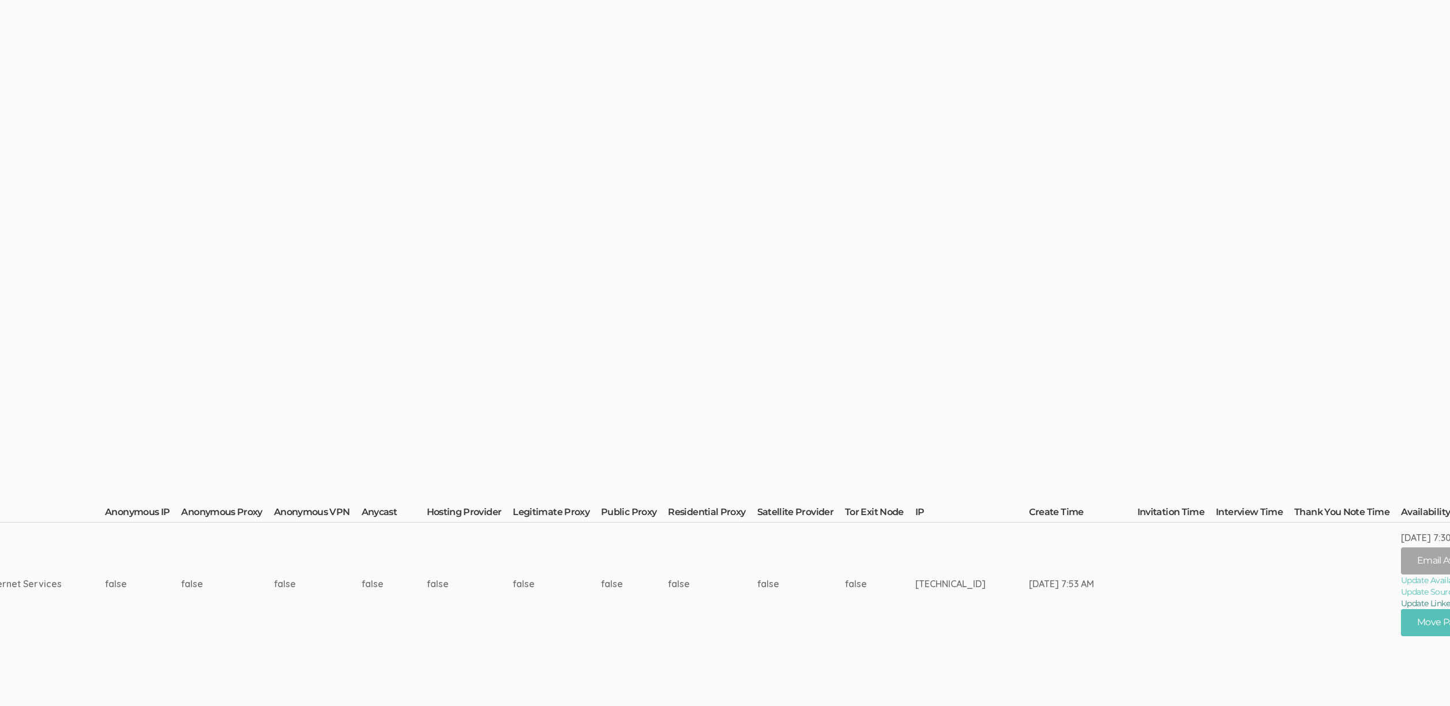
click at [1401, 602] on link "Update LinkedIn Profile URL" at bounding box center [1475, 604] width 149 height 12
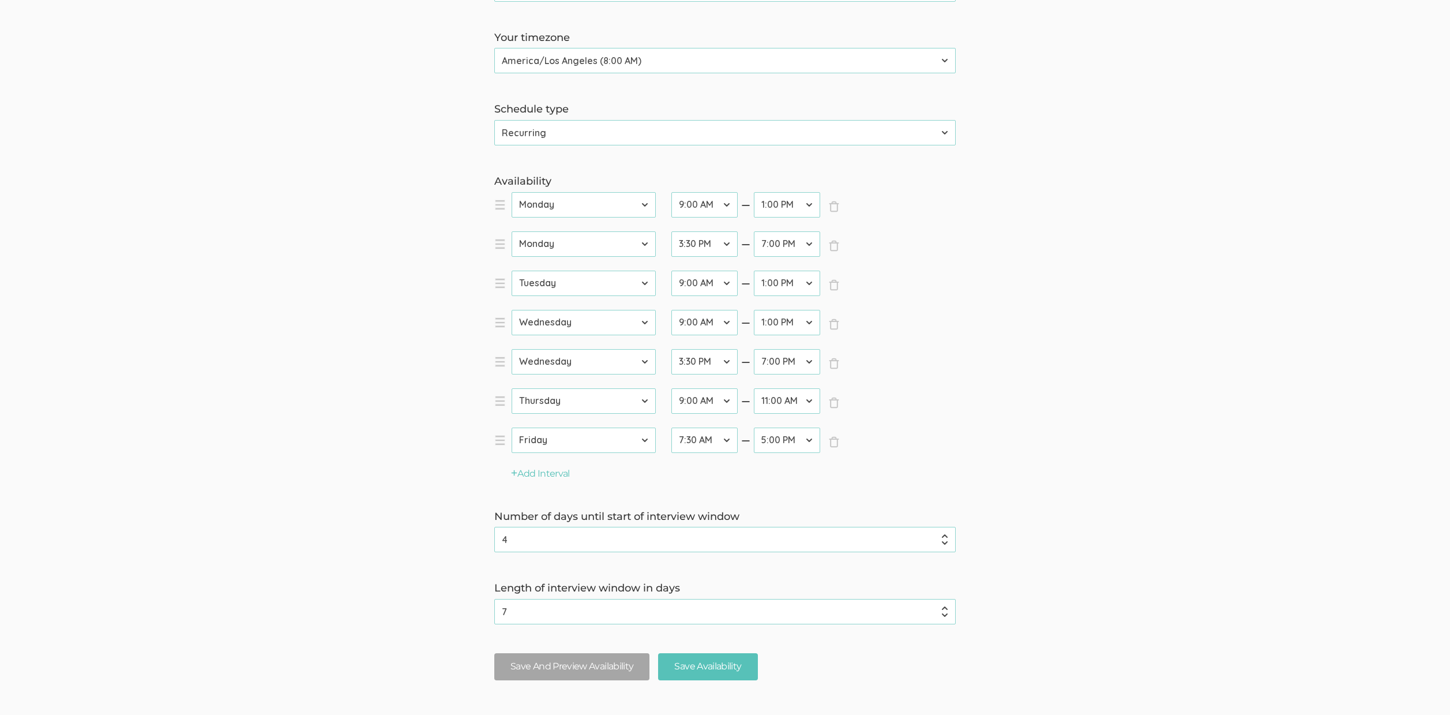
scroll to position [262, 0]
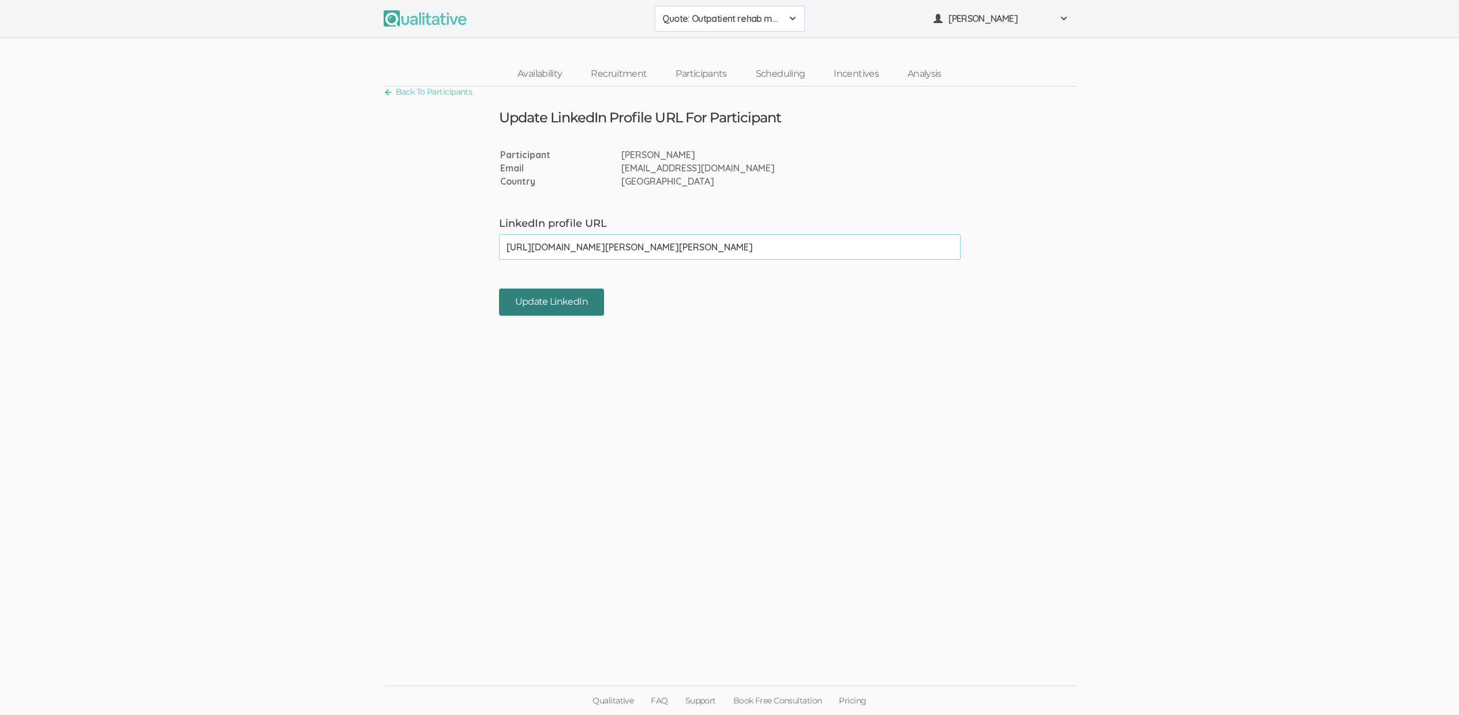
type input "[URL][DOMAIN_NAME][PERSON_NAME][PERSON_NAME]"
click at [564, 300] on input "Update LinkedIn" at bounding box center [551, 301] width 105 height 27
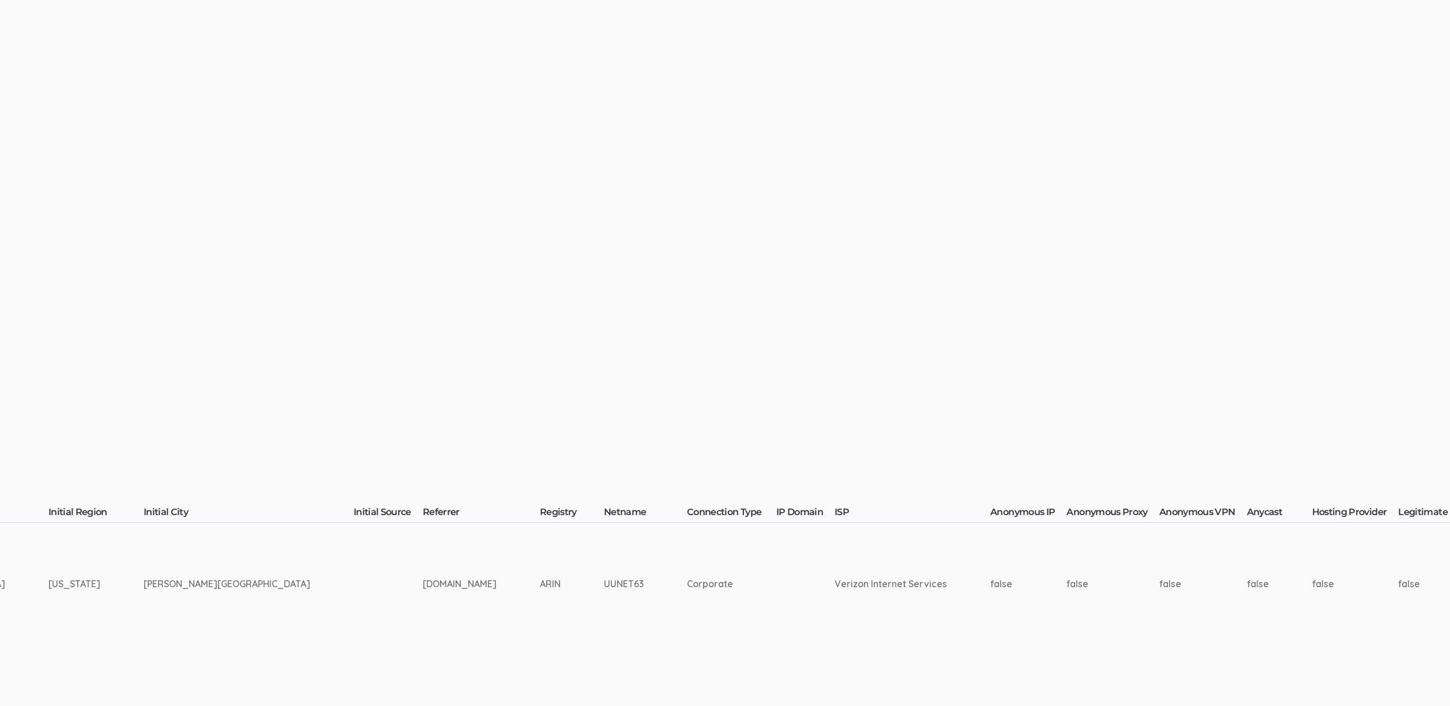
scroll to position [0, 3630]
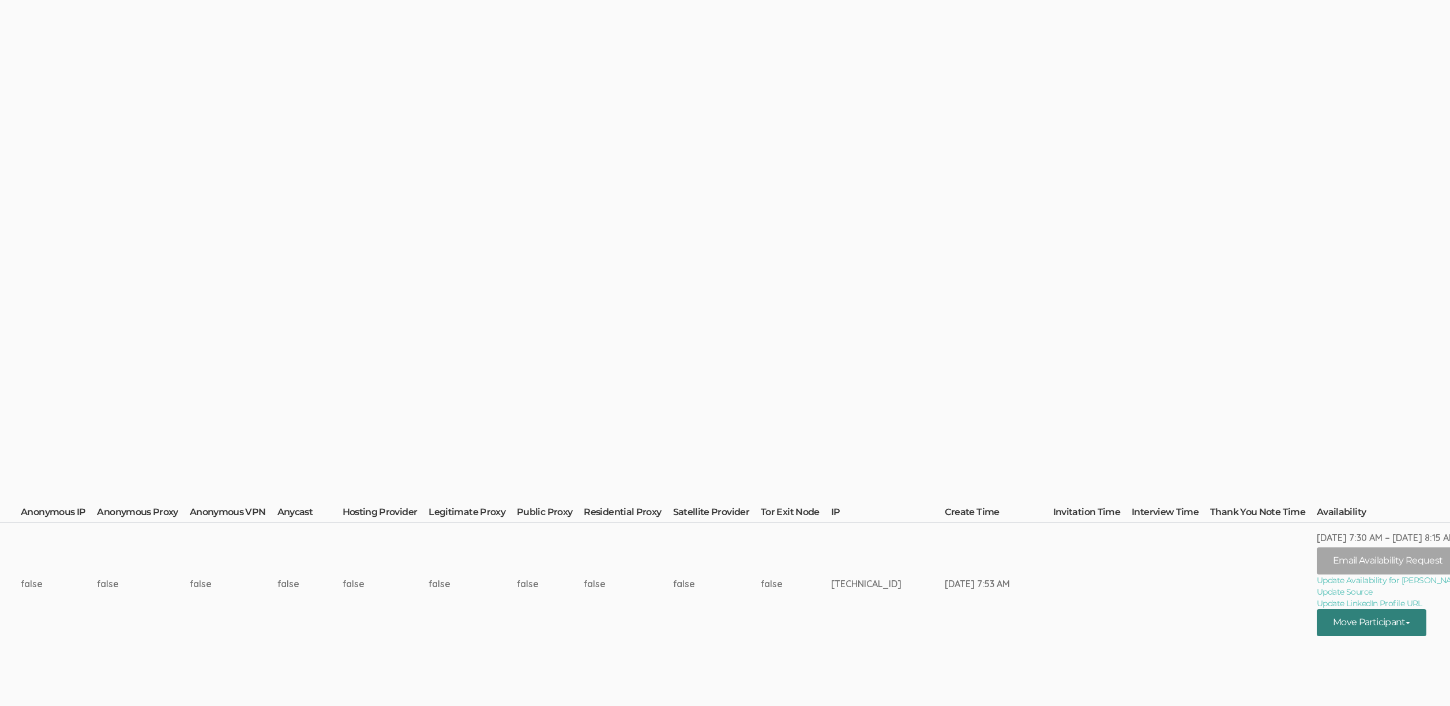
click at [1398, 621] on button "Move Participant" at bounding box center [1372, 622] width 110 height 27
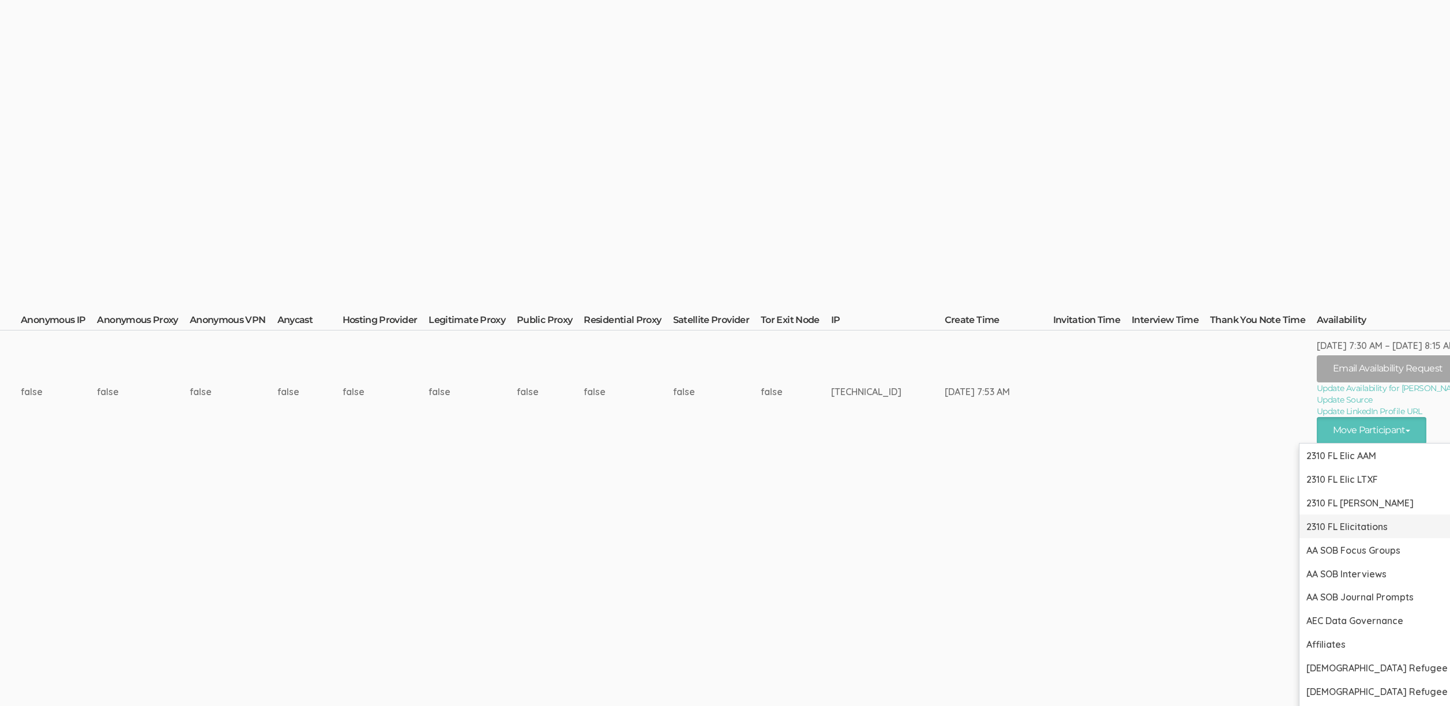
scroll to position [497, 3630]
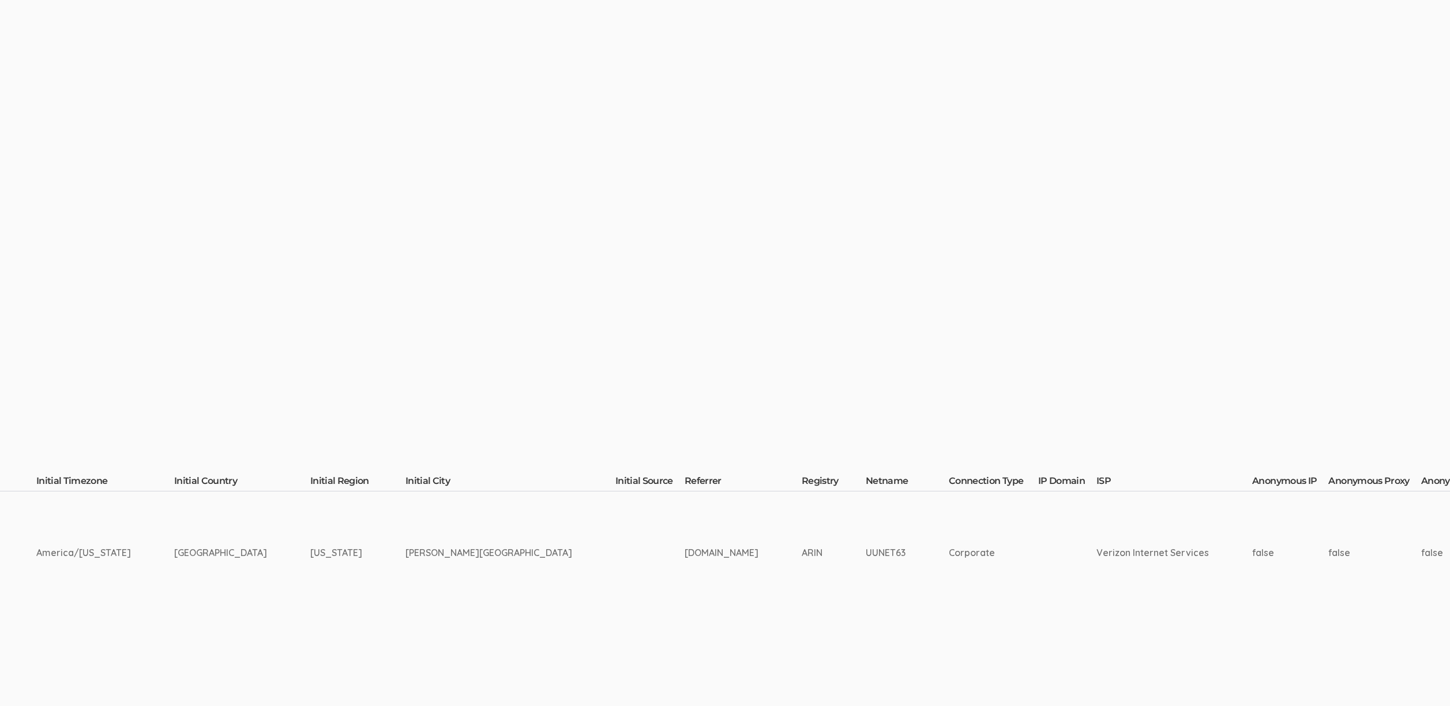
scroll to position [31, 3630]
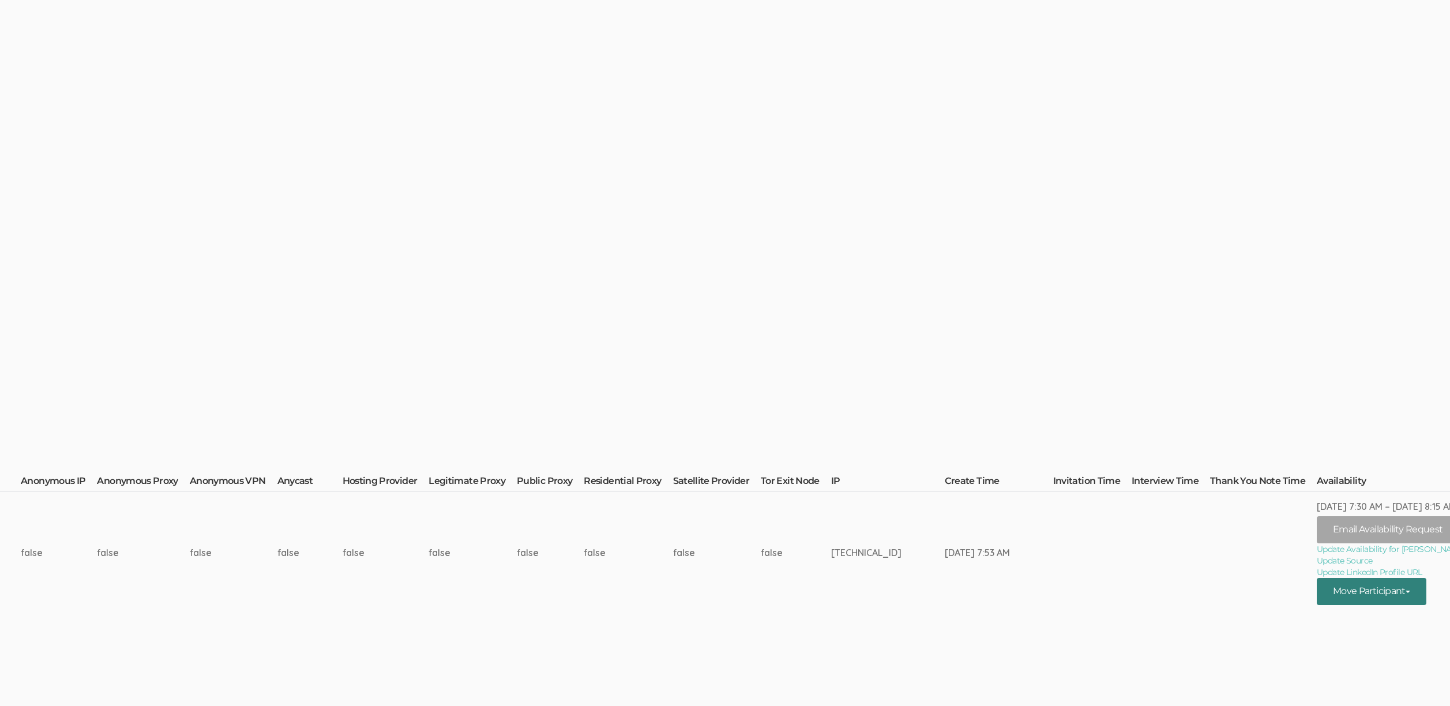
click at [1334, 593] on button "Move Participant" at bounding box center [1372, 591] width 110 height 27
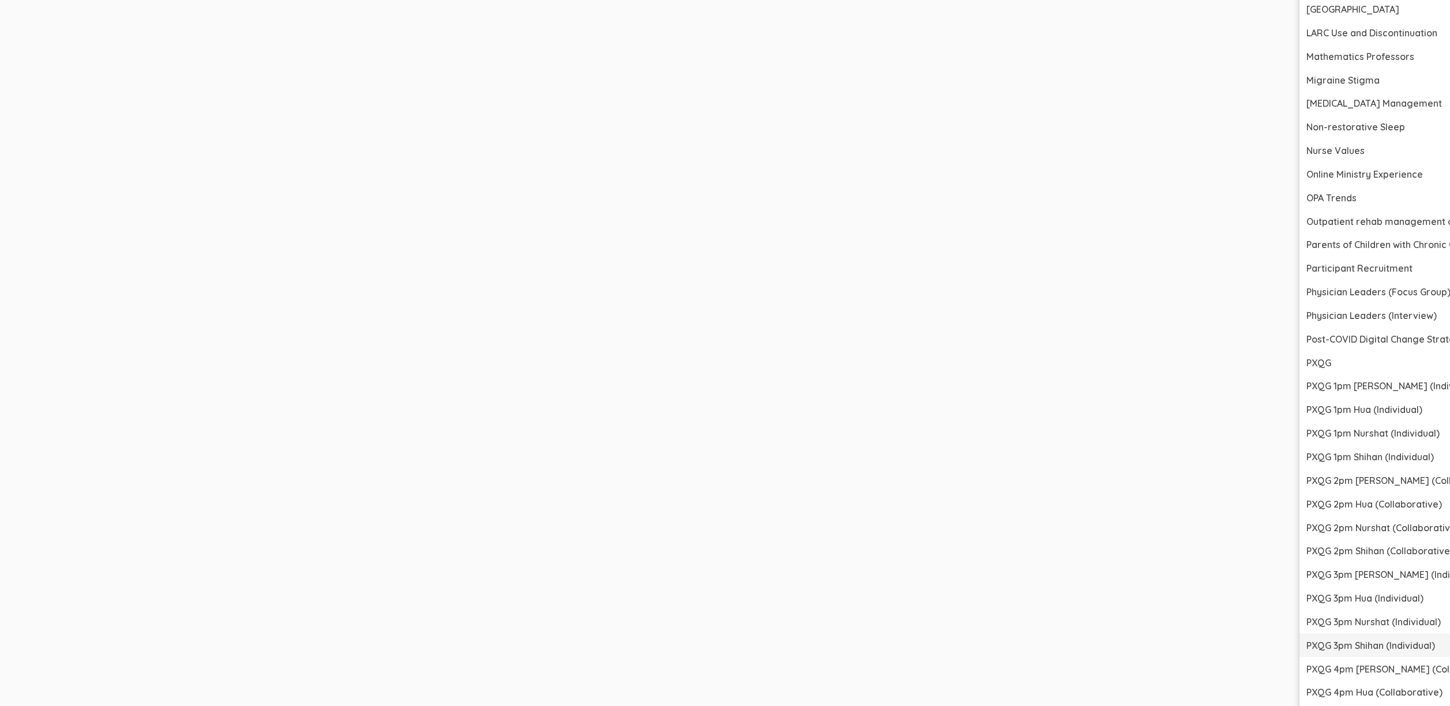
scroll to position [1910, 3630]
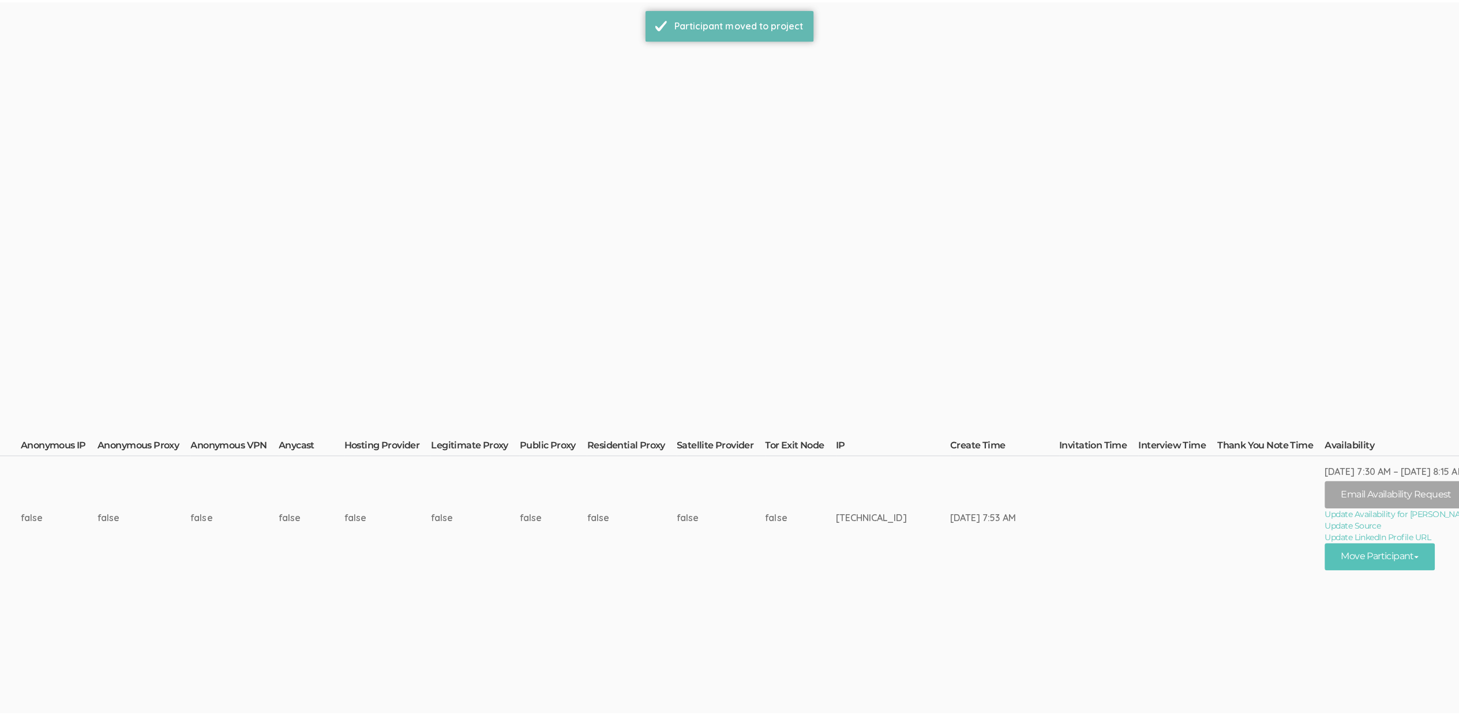
scroll to position [0, 0]
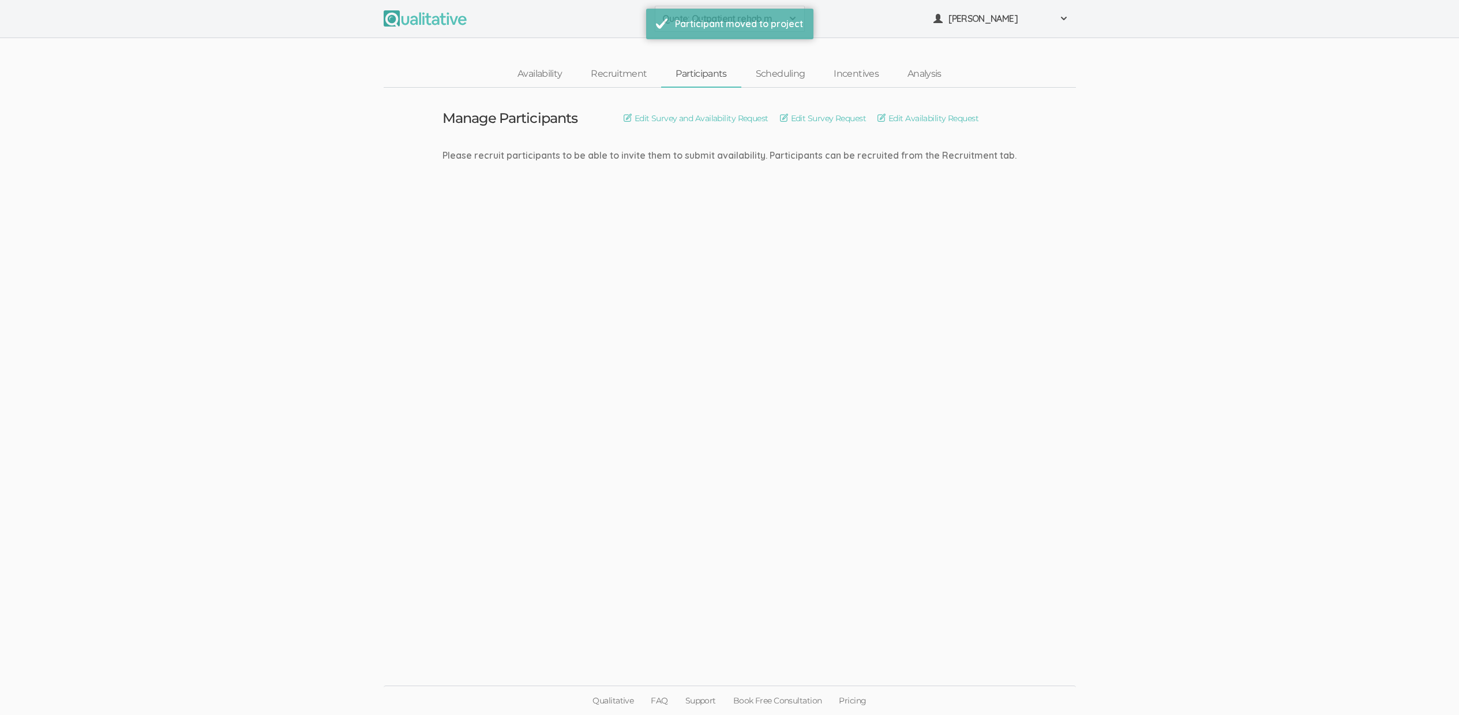
click at [407, 401] on ui-view "Manage Participants Edit Survey and Availability Request Edit Survey Request Ed…" at bounding box center [729, 358] width 1459 height 540
click at [598, 370] on ui-view "Manage Participants Edit Survey and Availability Request Edit Survey Request Ed…" at bounding box center [729, 358] width 1459 height 540
click at [600, 373] on ui-view "Manage Participants Edit Survey and Availability Request Edit Survey Request Ed…" at bounding box center [729, 358] width 1459 height 540
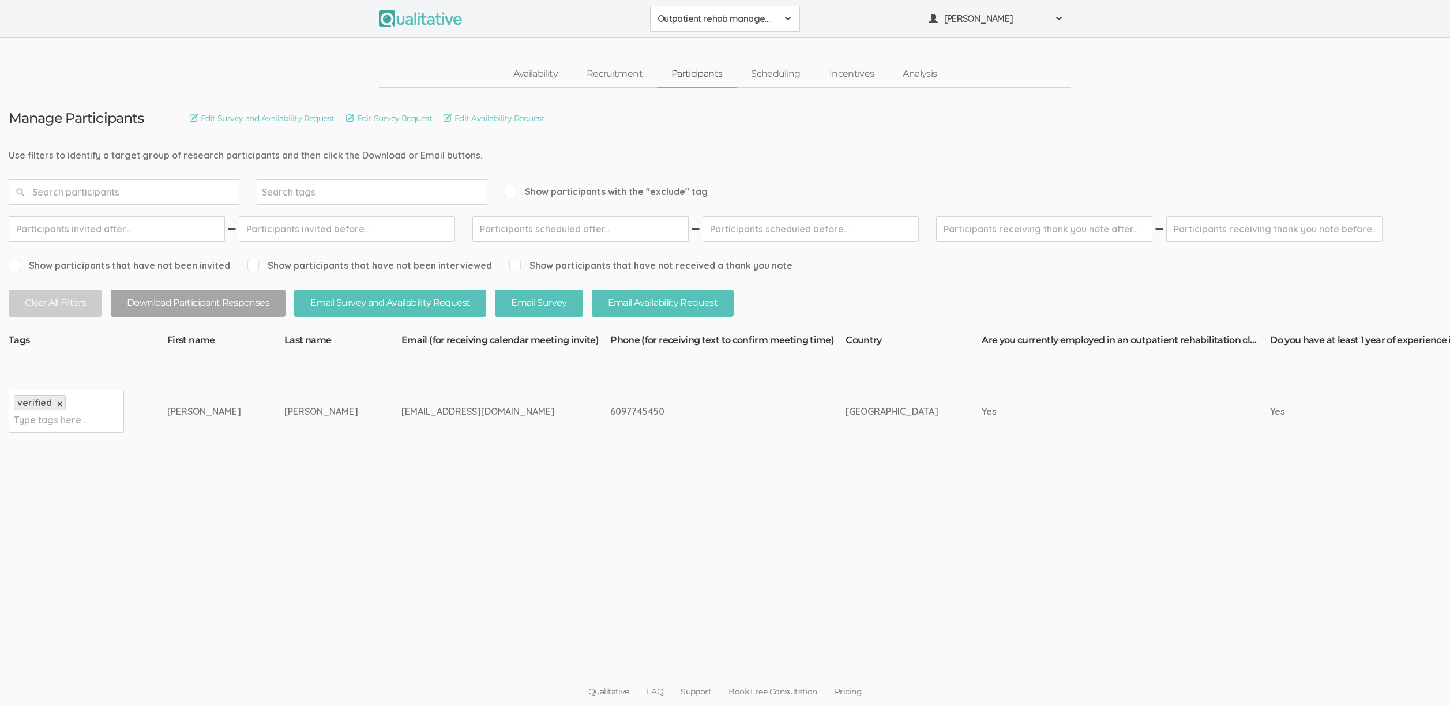
click at [341, 524] on ui-view "Manage Participants Edit Survey and Availability Request Edit Survey Request Ed…" at bounding box center [725, 353] width 1450 height 531
click at [769, 71] on link "Scheduling" at bounding box center [776, 74] width 78 height 25
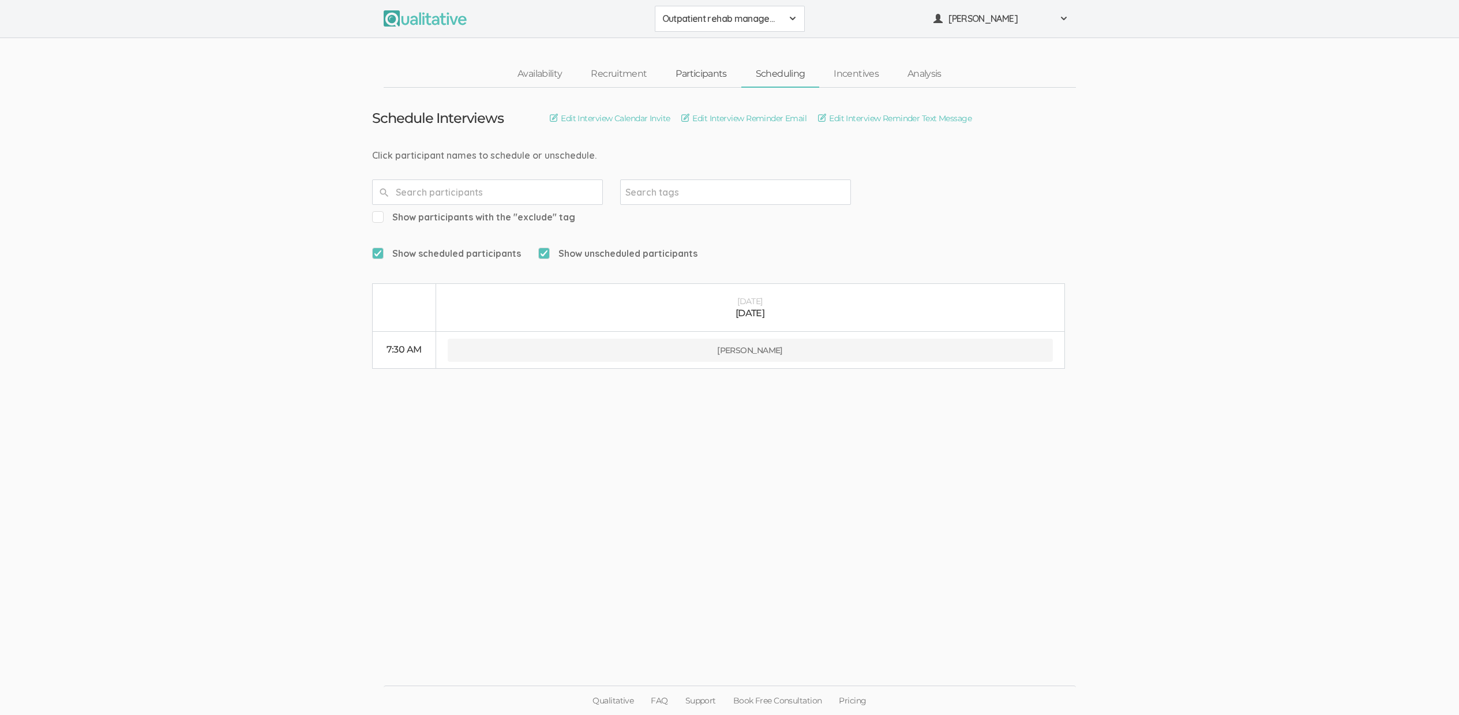
click at [696, 80] on link "Participants" at bounding box center [701, 74] width 80 height 25
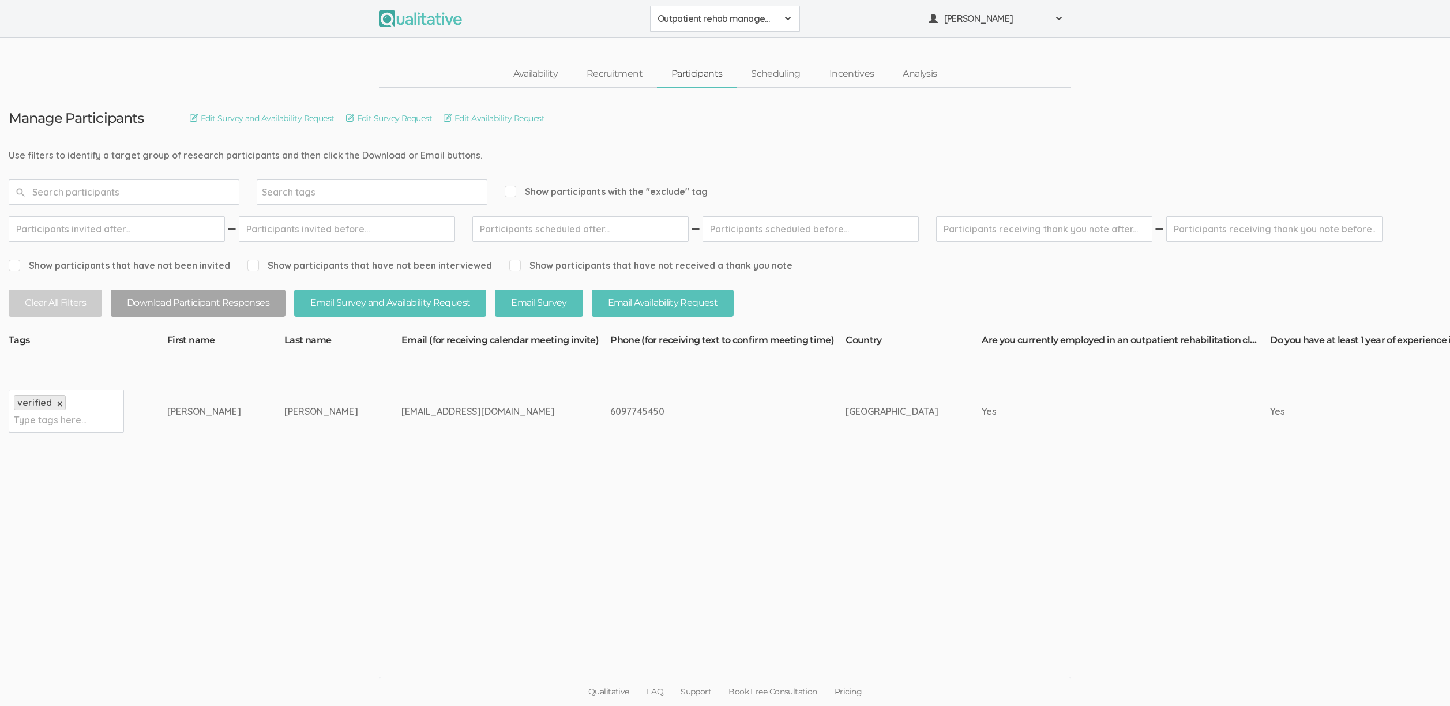
drag, startPoint x: 219, startPoint y: 524, endPoint x: 217, endPoint y: 500, distance: 24.3
click at [219, 524] on ui-view "Manage Participants Edit Survey and Availability Request Edit Survey Request Ed…" at bounding box center [725, 353] width 1450 height 531
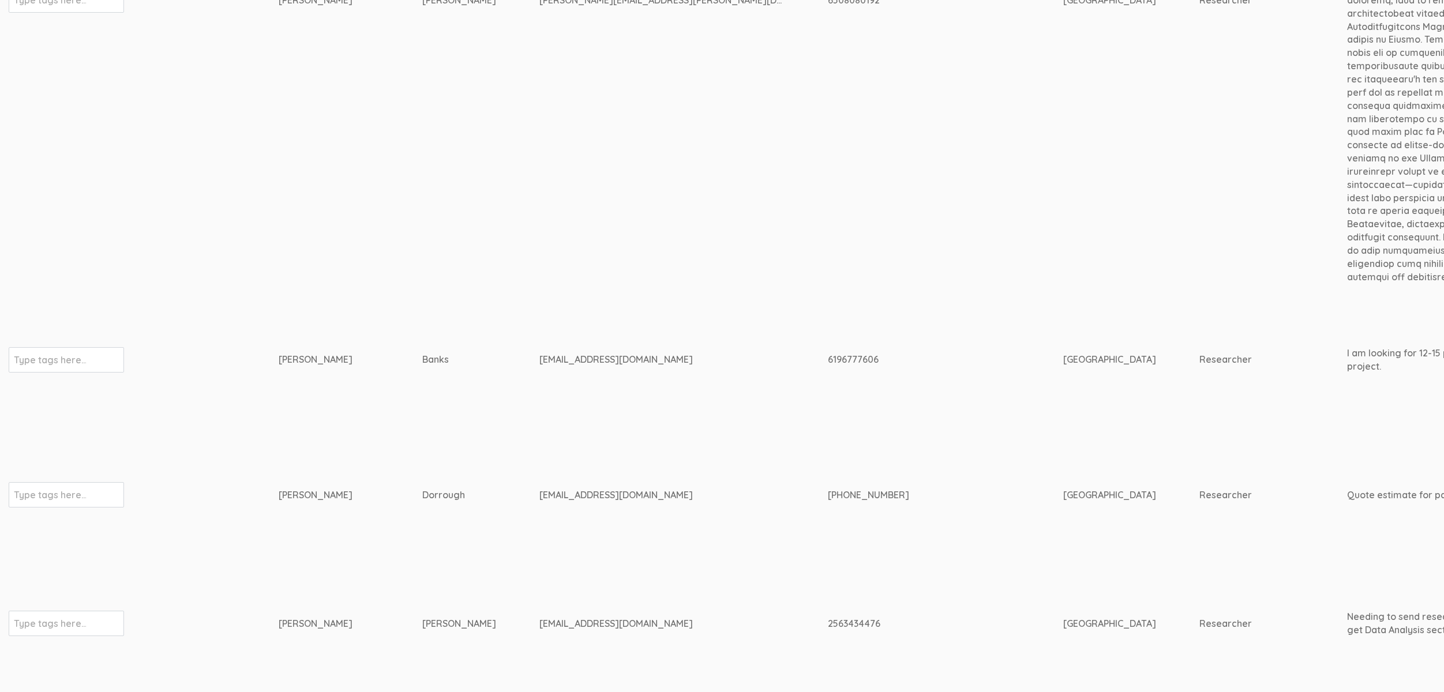
scroll to position [2627, 3627]
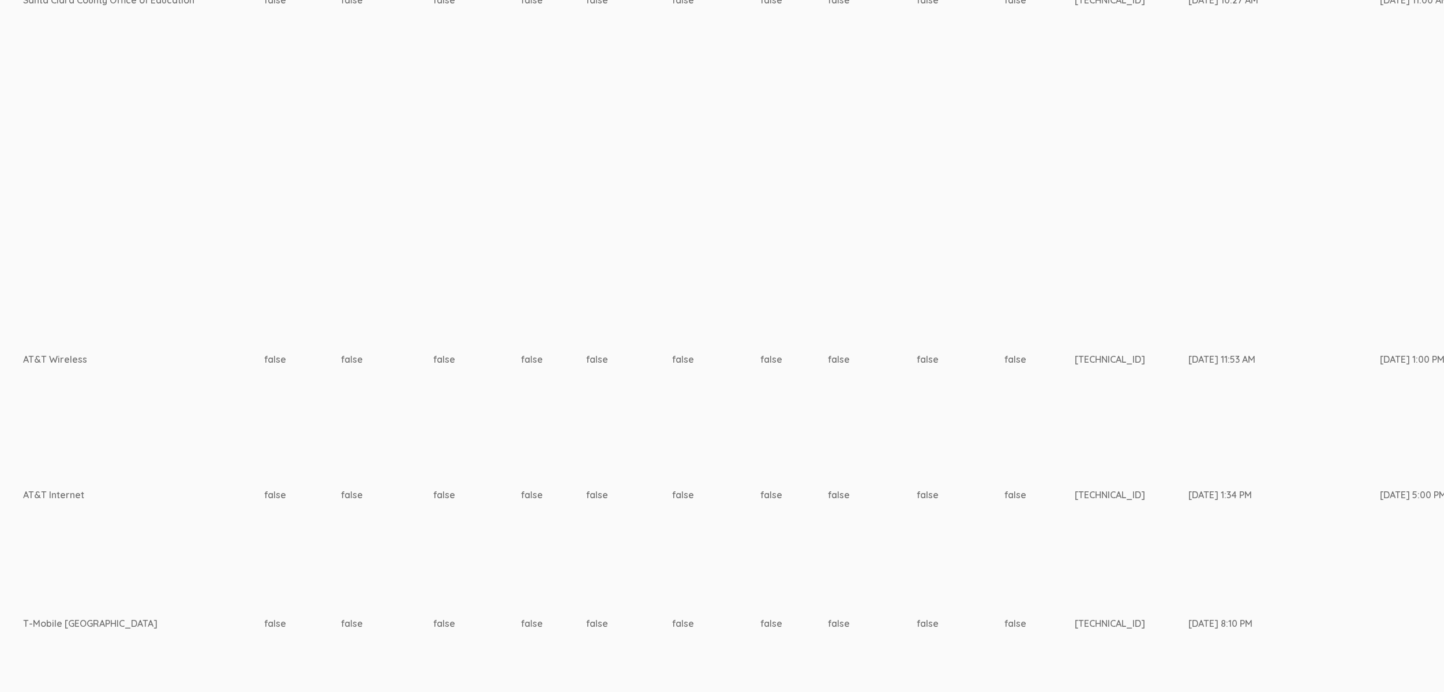
drag, startPoint x: 407, startPoint y: 316, endPoint x: 408, endPoint y: 322, distance: 6.4
click at [672, 317] on td "false" at bounding box center [716, 359] width 88 height 135
click at [760, 491] on td "false" at bounding box center [793, 494] width 67 height 135
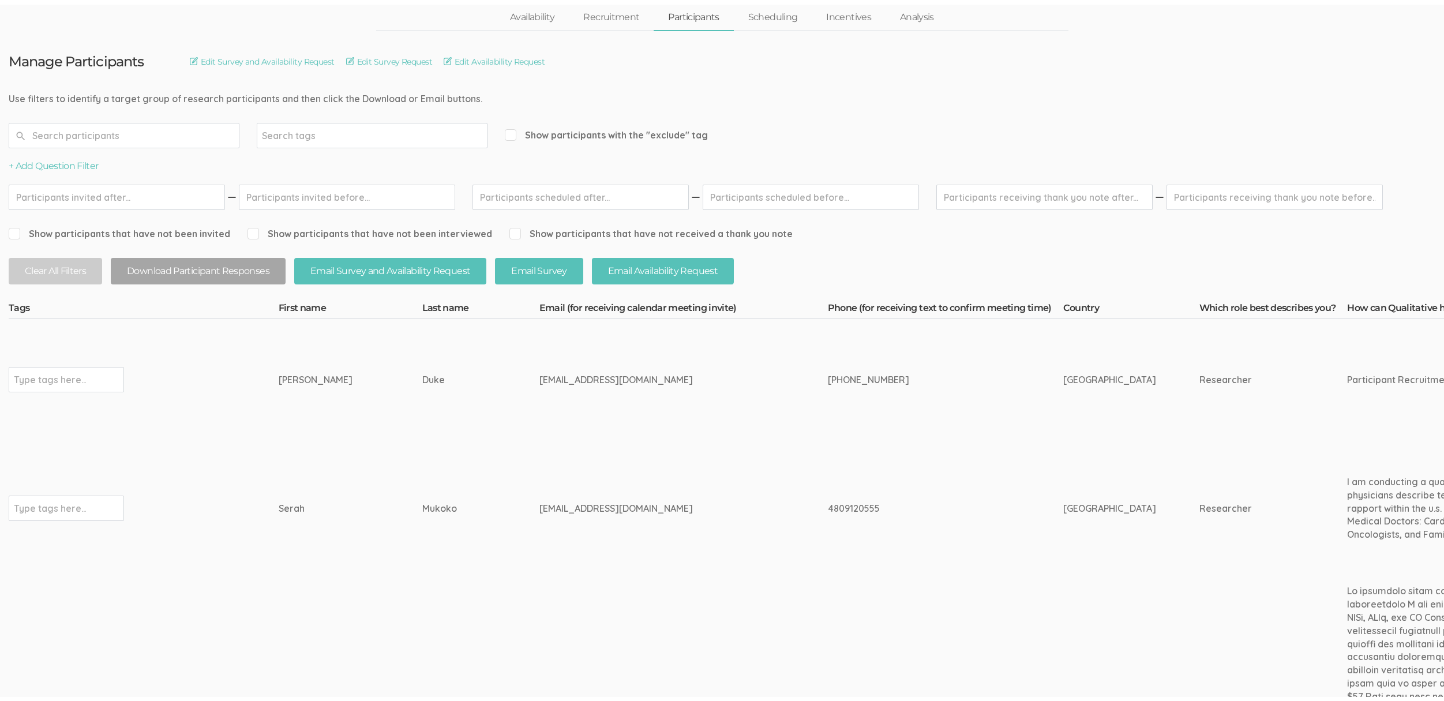
scroll to position [0, 0]
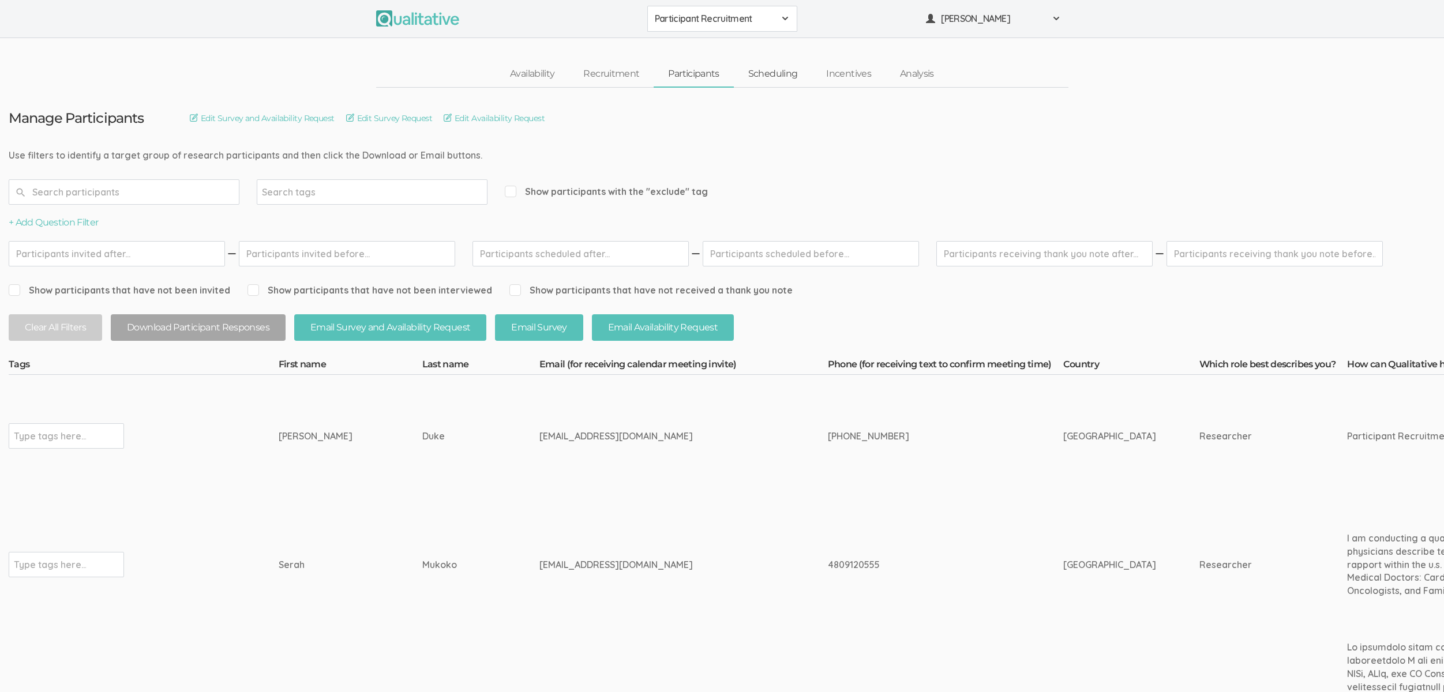
click at [766, 81] on link "Scheduling" at bounding box center [773, 74] width 78 height 25
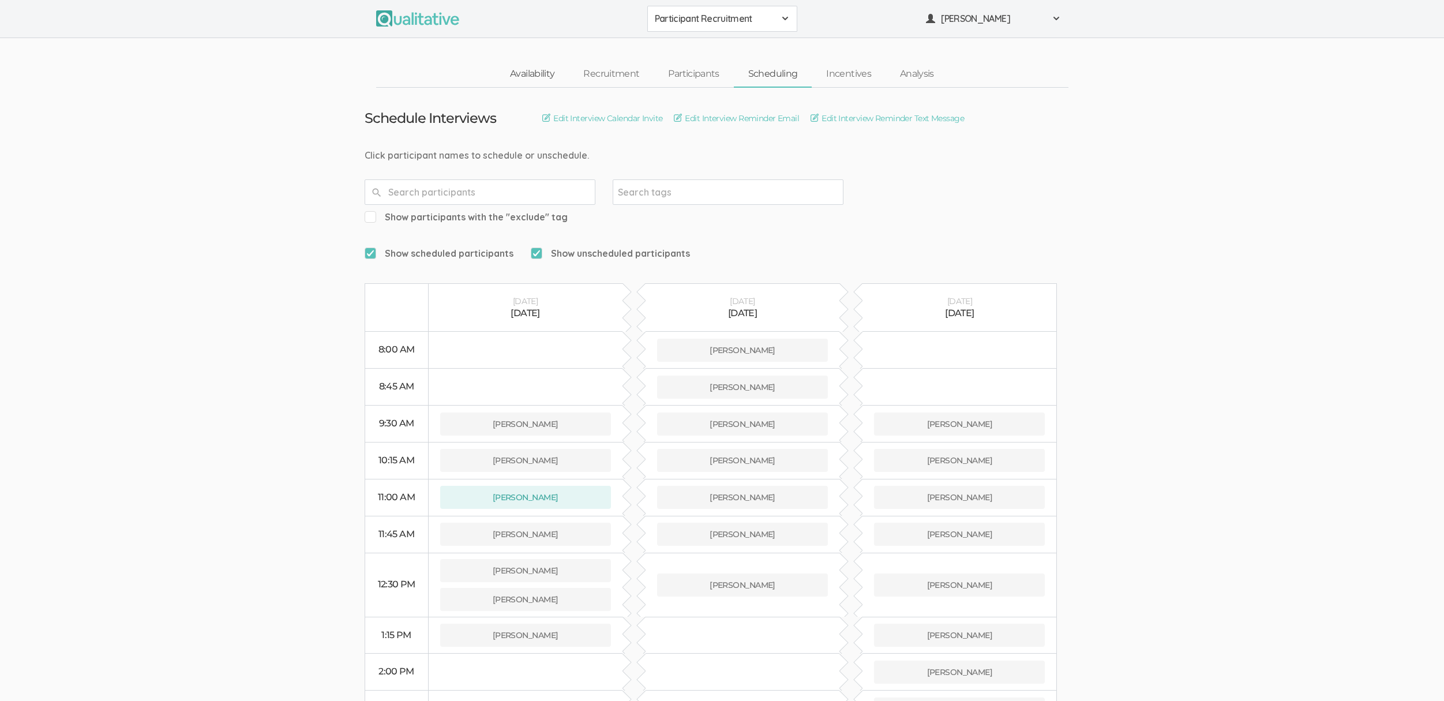
click at [541, 70] on link "Availability" at bounding box center [531, 74] width 73 height 25
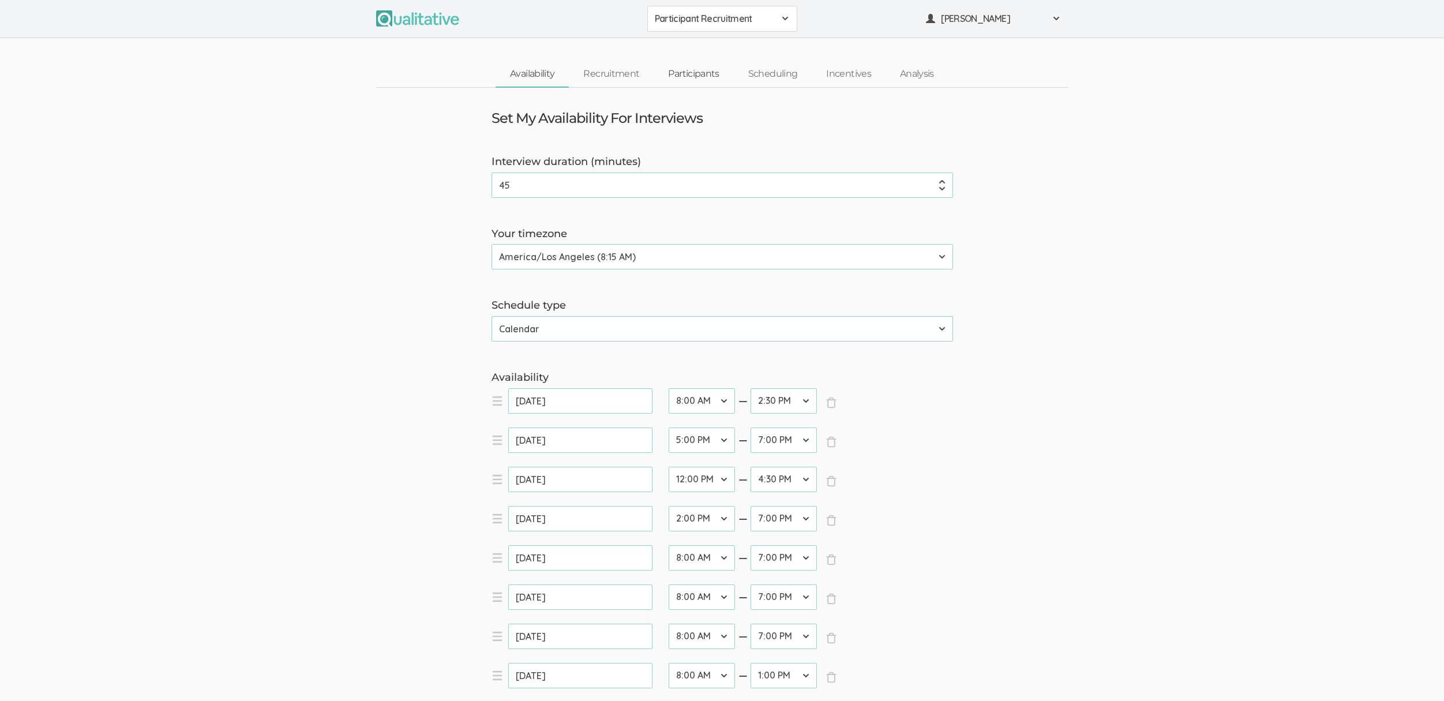
click at [693, 82] on link "Participants" at bounding box center [694, 74] width 80 height 25
click at [775, 77] on link "Scheduling" at bounding box center [773, 74] width 78 height 25
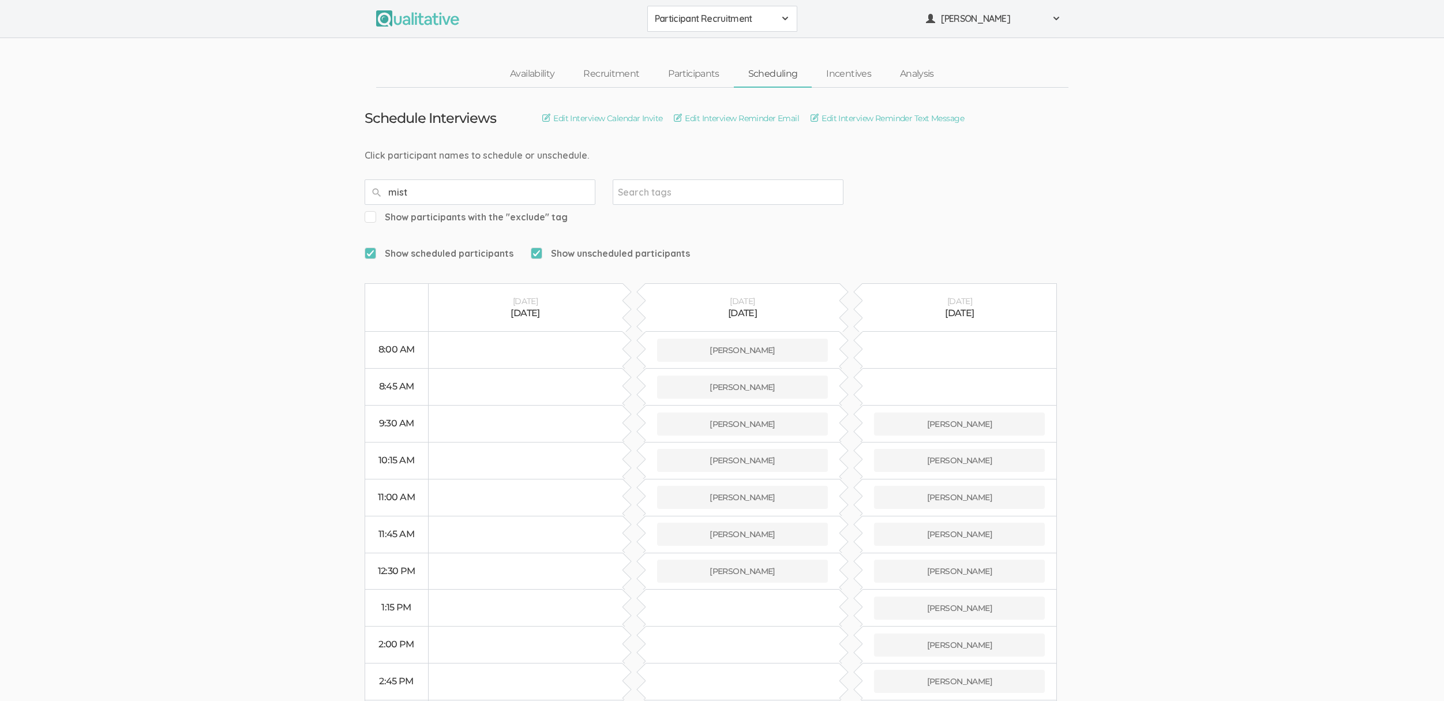
type input "misty"
click at [452, 193] on input "misty" at bounding box center [480, 191] width 231 height 25
click at [452, 192] on input "misty" at bounding box center [480, 191] width 231 height 25
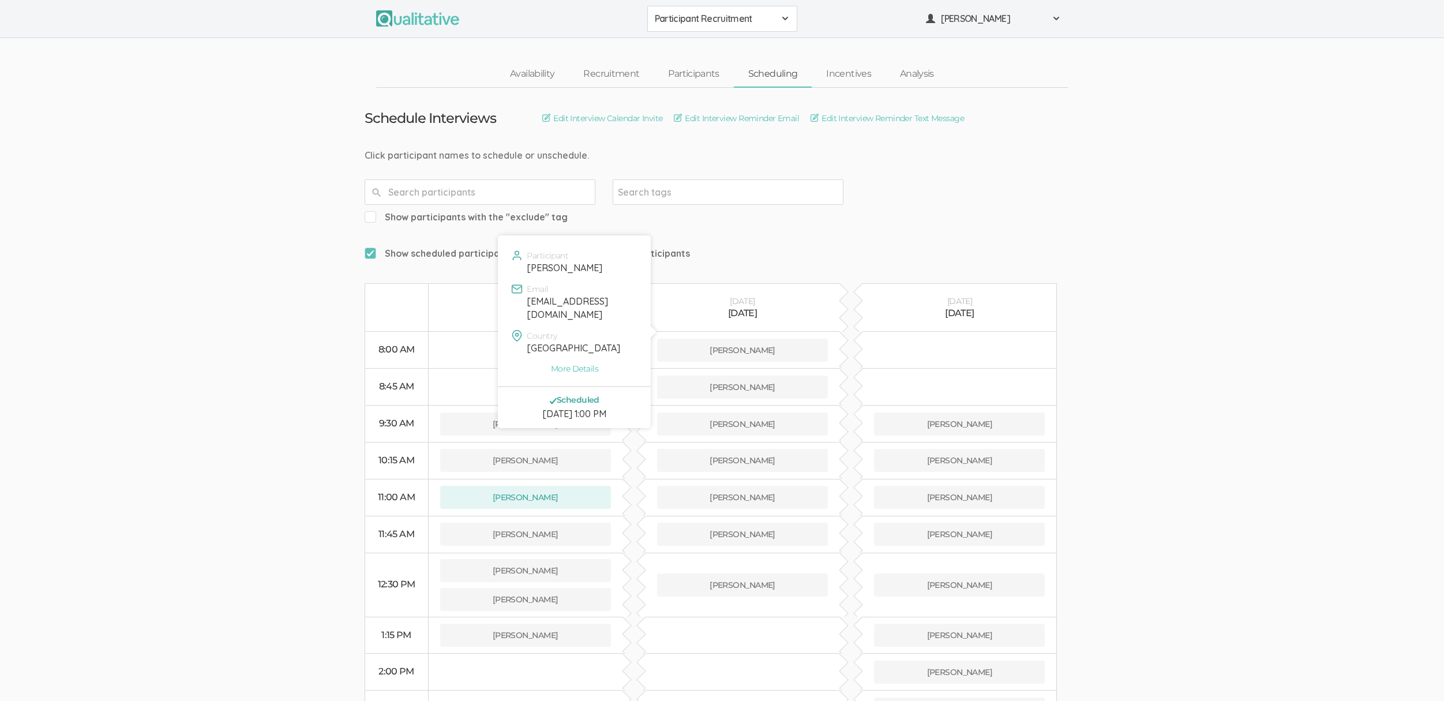
click at [563, 304] on div "mistikal143@gmail.com" at bounding box center [582, 308] width 110 height 27
copy div "mistikal143@gmail.com"
click at [528, 71] on link "Availability" at bounding box center [531, 74] width 73 height 25
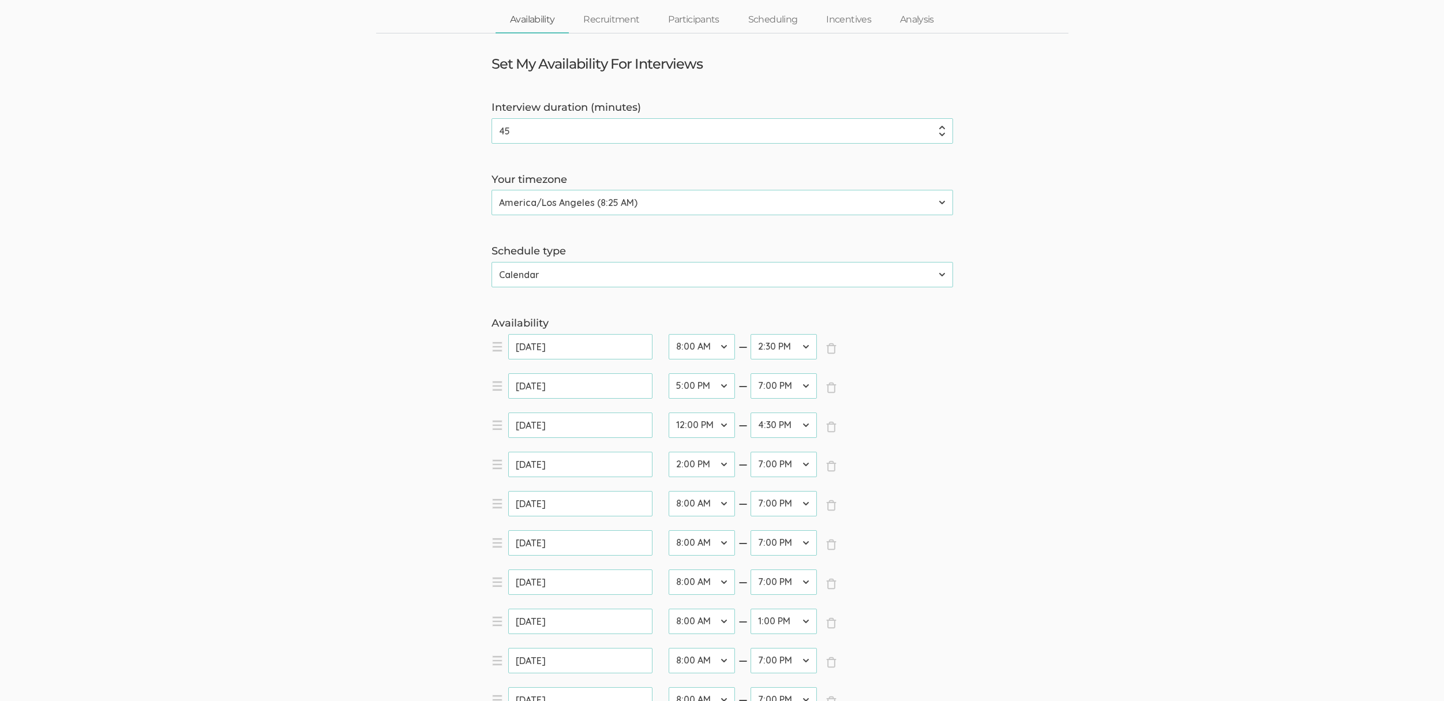
scroll to position [78, 0]
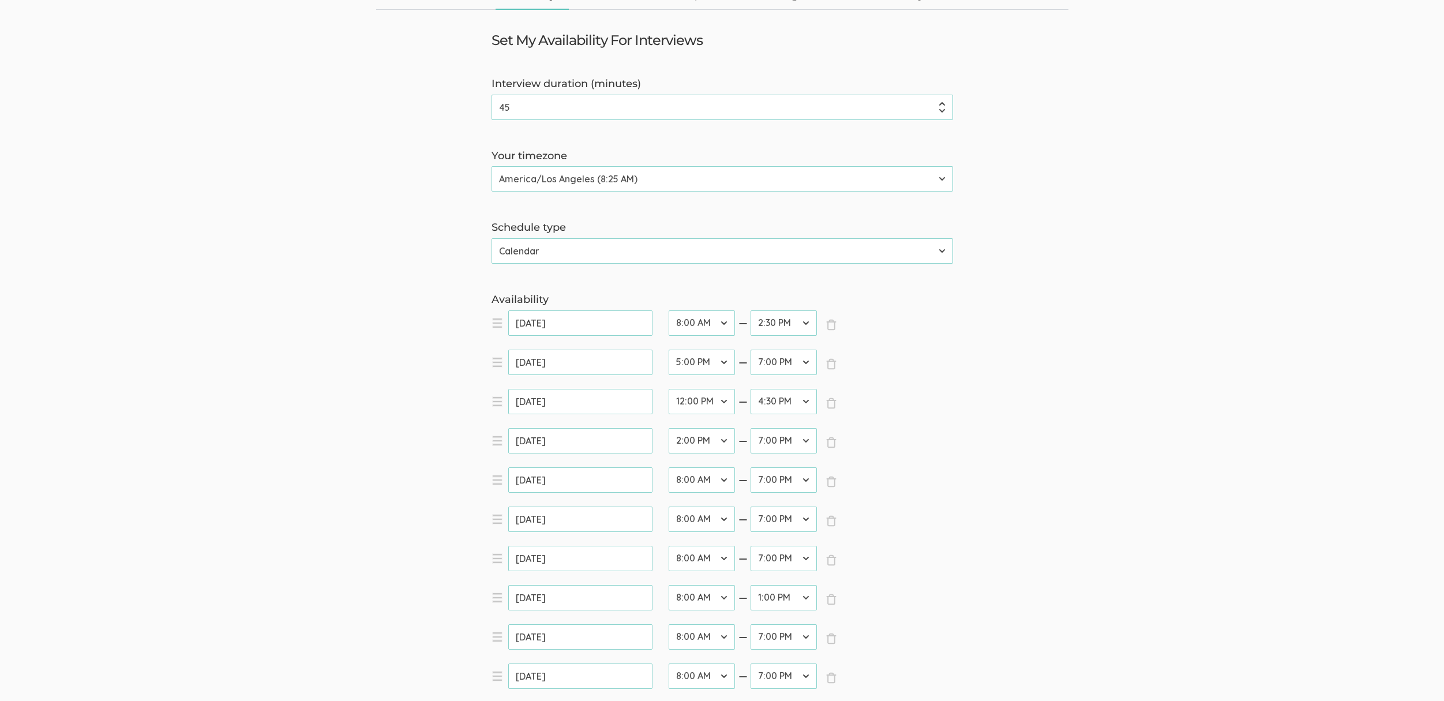
click at [779, 447] on select "12:00 AM 12:30 AM 1:00 AM 1:30 AM 2:00 AM 2:30 AM 3:00 AM 3:30 AM 4:00 AM 4:30 …" at bounding box center [783, 440] width 66 height 25
select select "30"
click at [750, 428] on select "12:00 AM 12:30 AM 1:00 AM 1:30 AM 2:00 AM 2:30 AM 3:00 AM 3:30 AM 4:00 AM 4:30 …" at bounding box center [783, 440] width 66 height 25
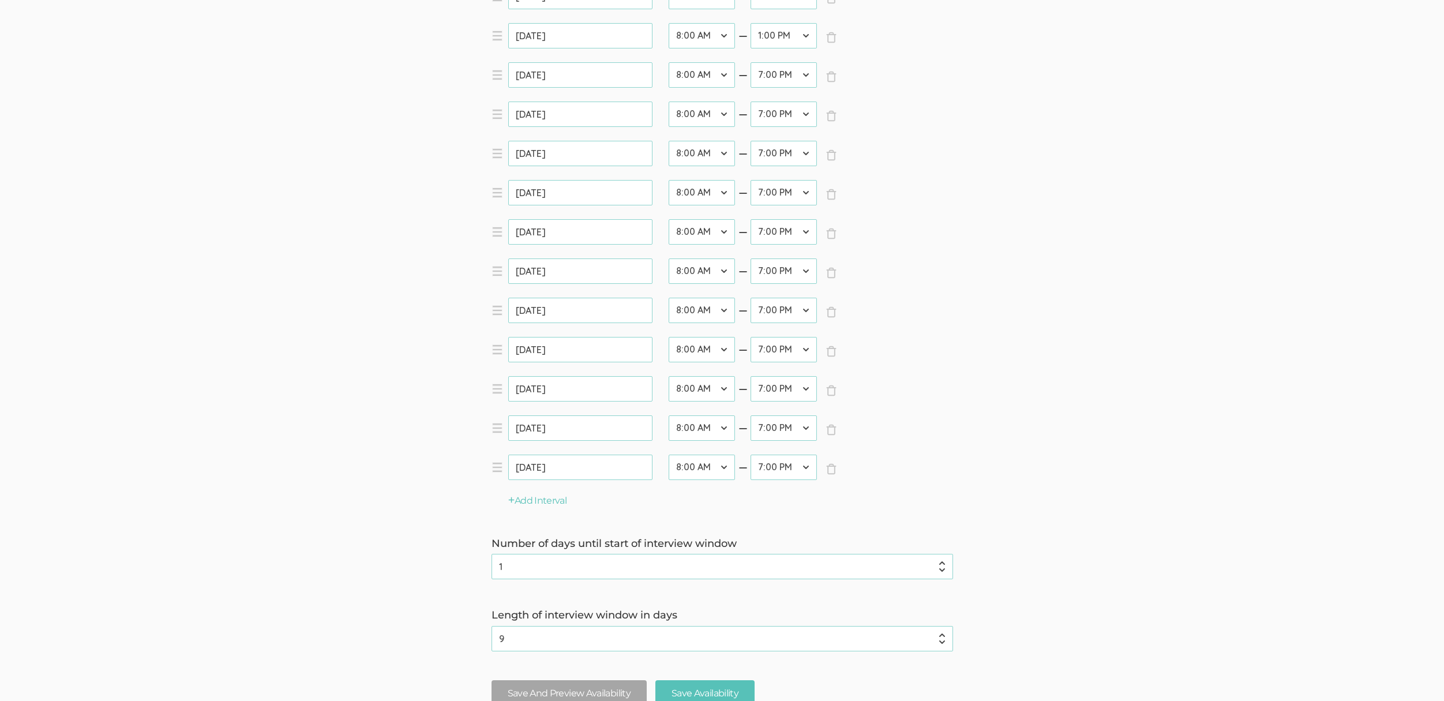
scroll to position [747, 0]
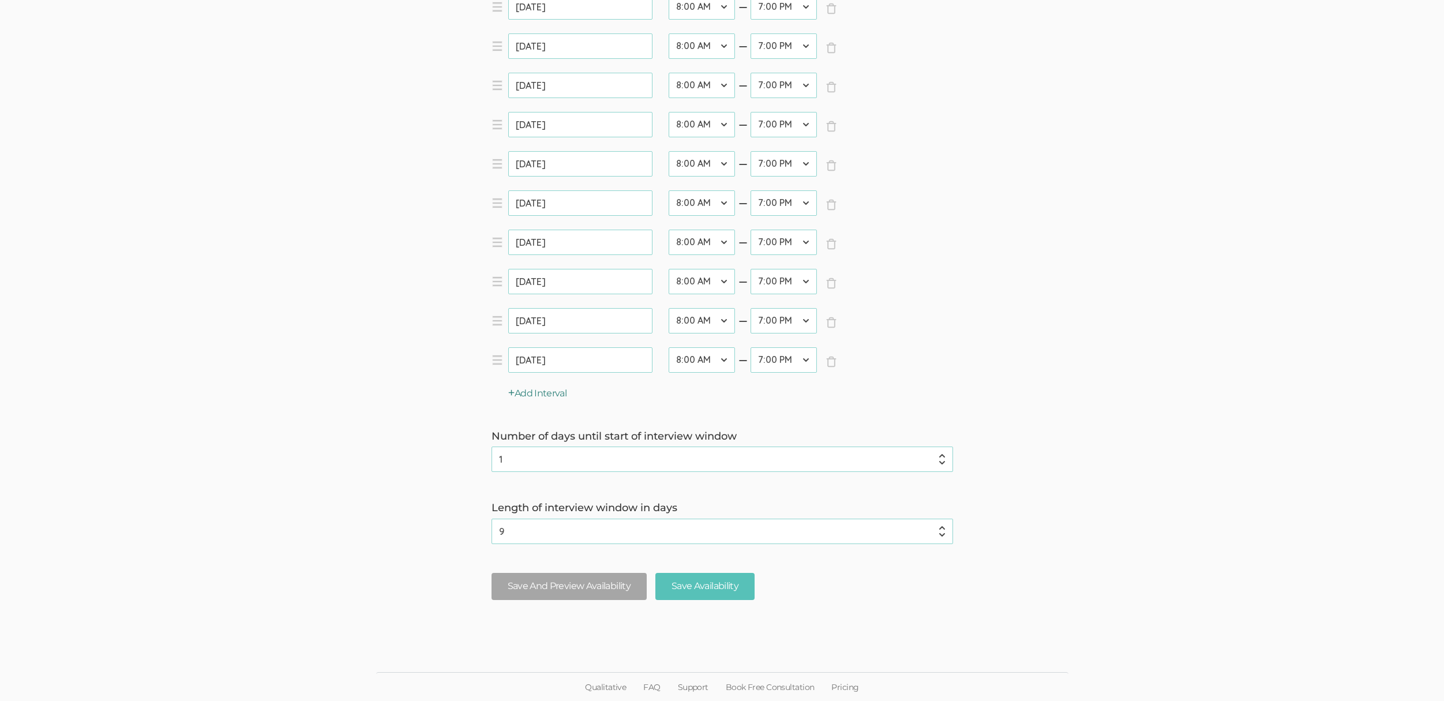
click at [556, 389] on button "Add Interval" at bounding box center [537, 393] width 59 height 13
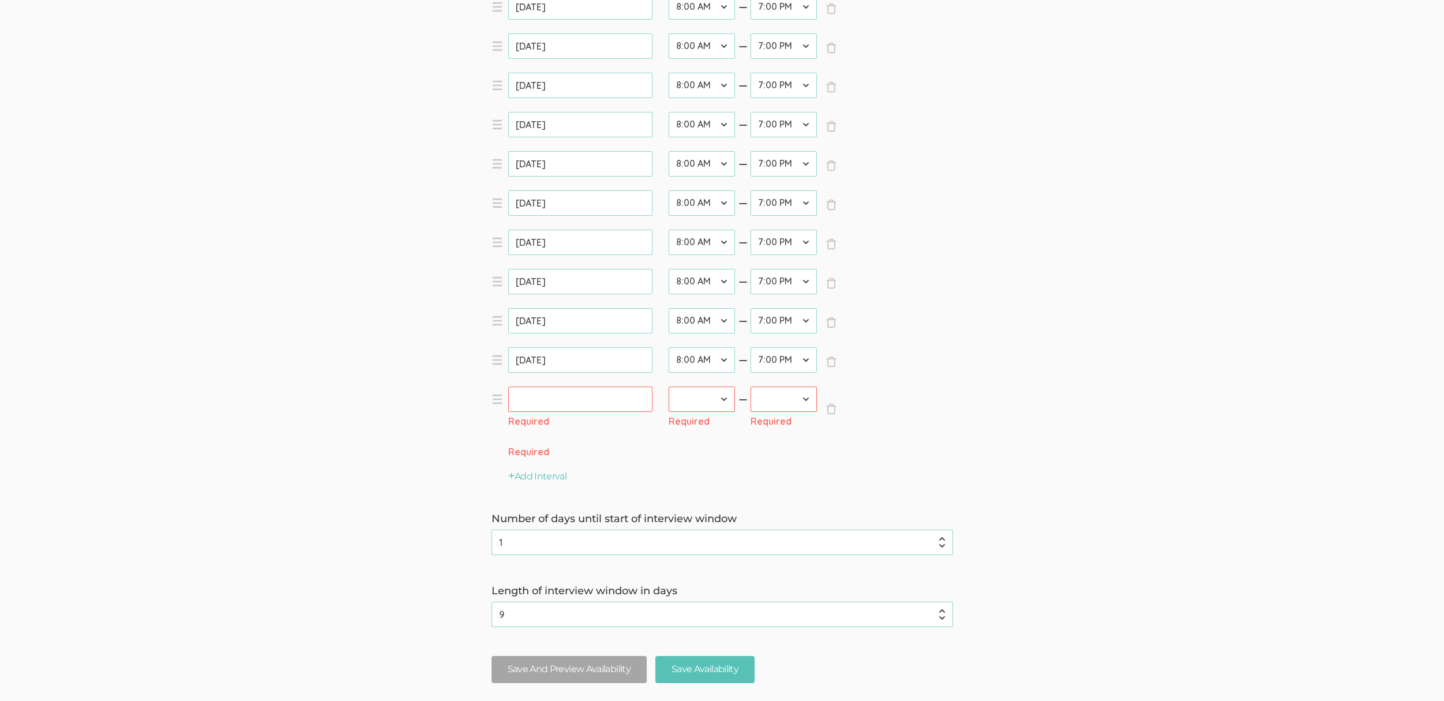
click at [560, 405] on input "text" at bounding box center [580, 398] width 144 height 25
click at [568, 540] on link "30" at bounding box center [564, 535] width 19 height 16
type input "Sep 30, 2025"
click at [716, 404] on select "12:00 AM 12:30 AM 1:00 AM 1:30 AM 2:00 AM 2:30 AM 3:00 AM 3:30 AM 4:00 AM 4:30 …" at bounding box center [702, 398] width 66 height 25
select select "32"
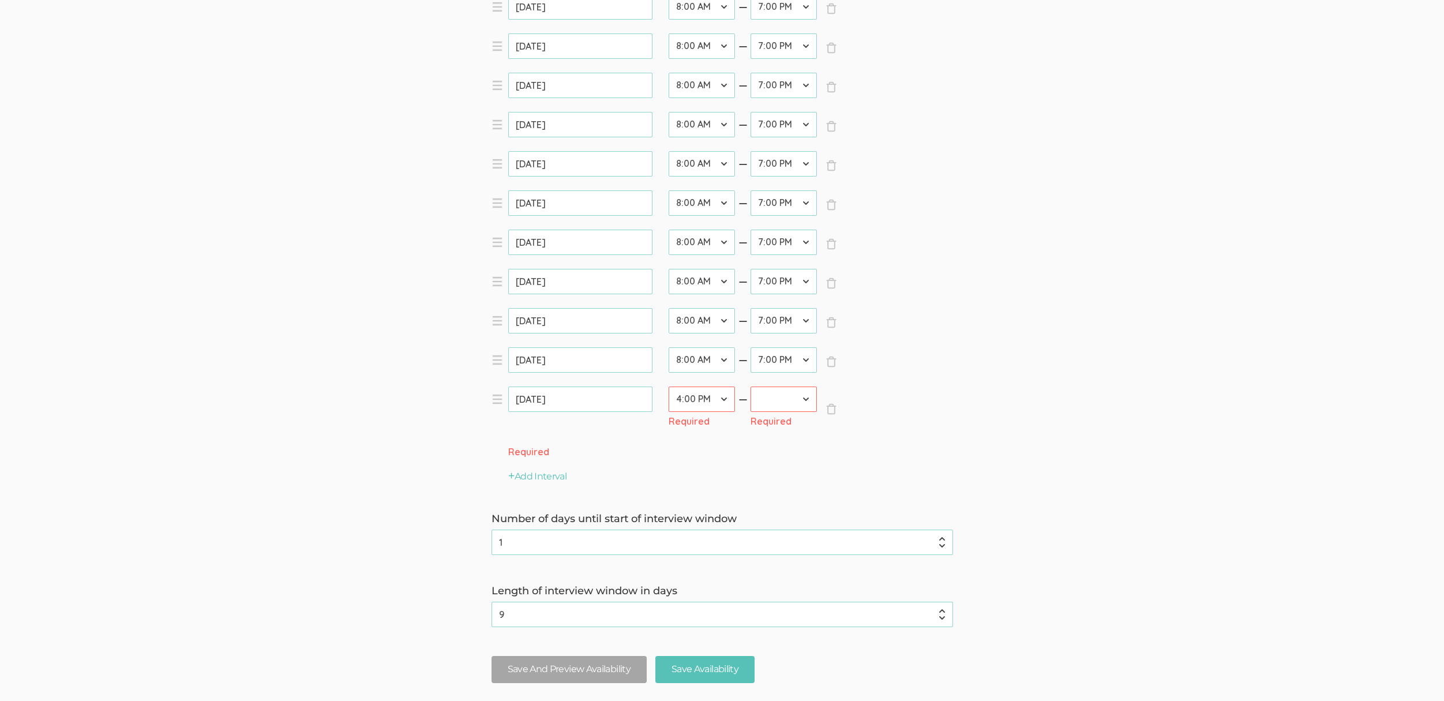
click at [669, 386] on select "12:00 AM 12:30 AM 1:00 AM 1:30 AM 2:00 AM 2:30 AM 3:00 AM 3:30 AM 4:00 AM 4:30 …" at bounding box center [702, 398] width 66 height 25
click at [775, 392] on select "12:00 AM 12:30 AM 1:00 AM 1:30 AM 2:00 AM 2:30 AM 3:00 AM 3:30 AM 4:00 AM 4:30 …" at bounding box center [783, 398] width 66 height 25
select select "38"
click at [750, 386] on select "12:00 AM 12:30 AM 1:00 AM 1:30 AM 2:00 AM 2:30 AM 3:00 AM 3:30 AM 4:00 AM 4:30 …" at bounding box center [783, 398] width 66 height 25
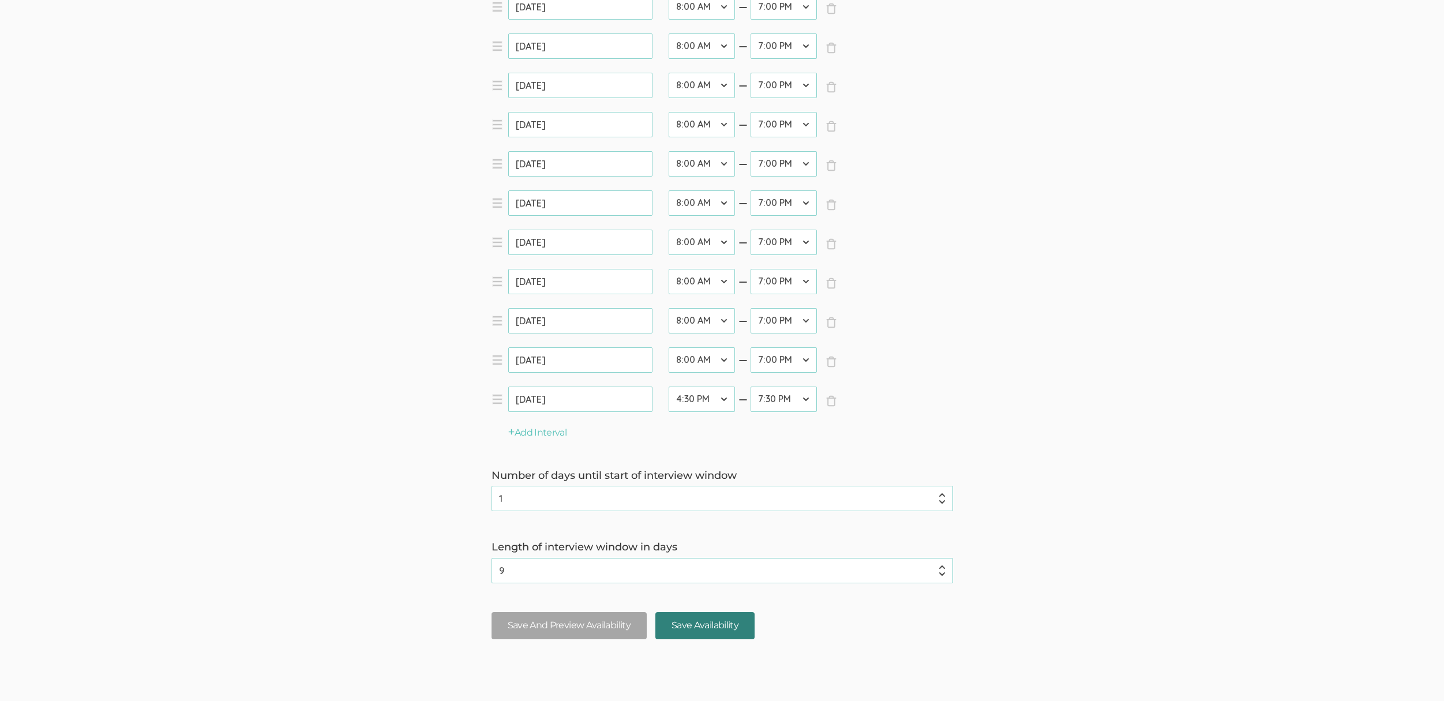
click at [689, 633] on input "Save Availability" at bounding box center [704, 625] width 99 height 27
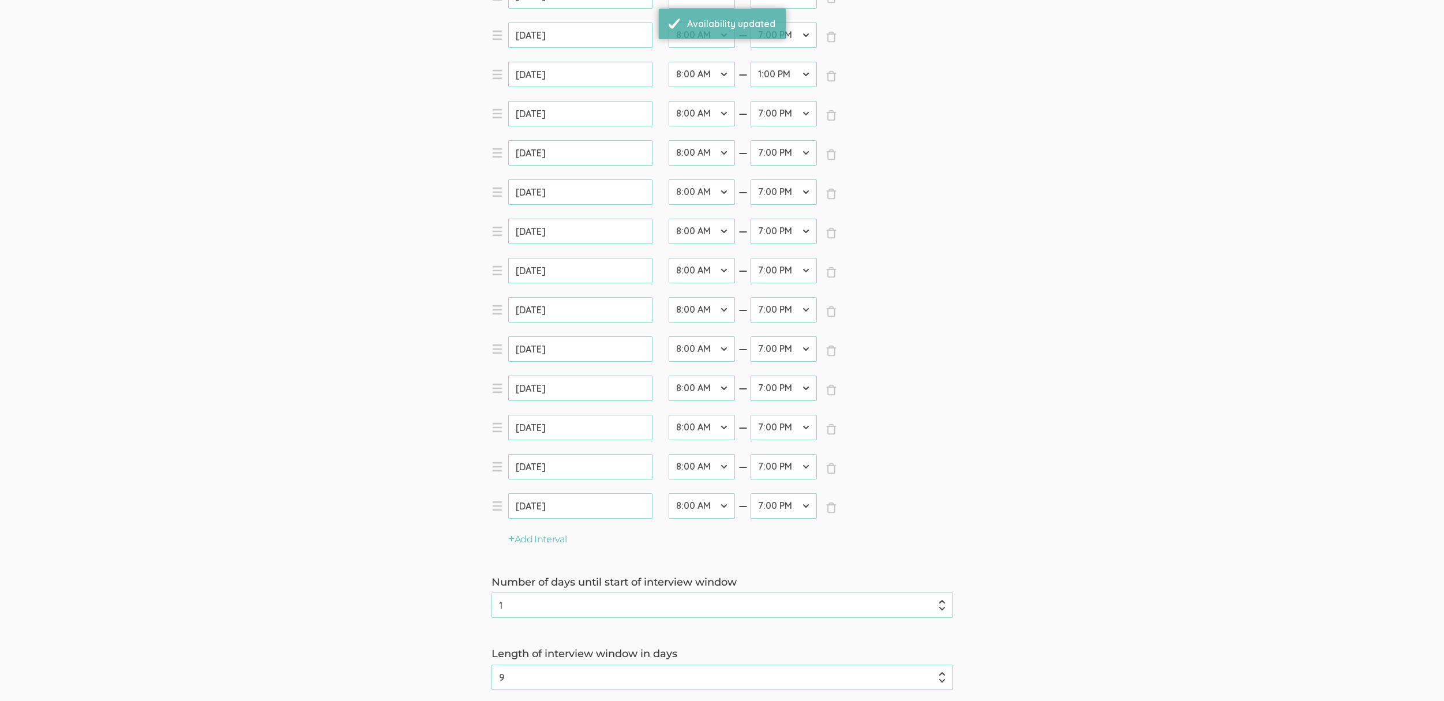
scroll to position [786, 0]
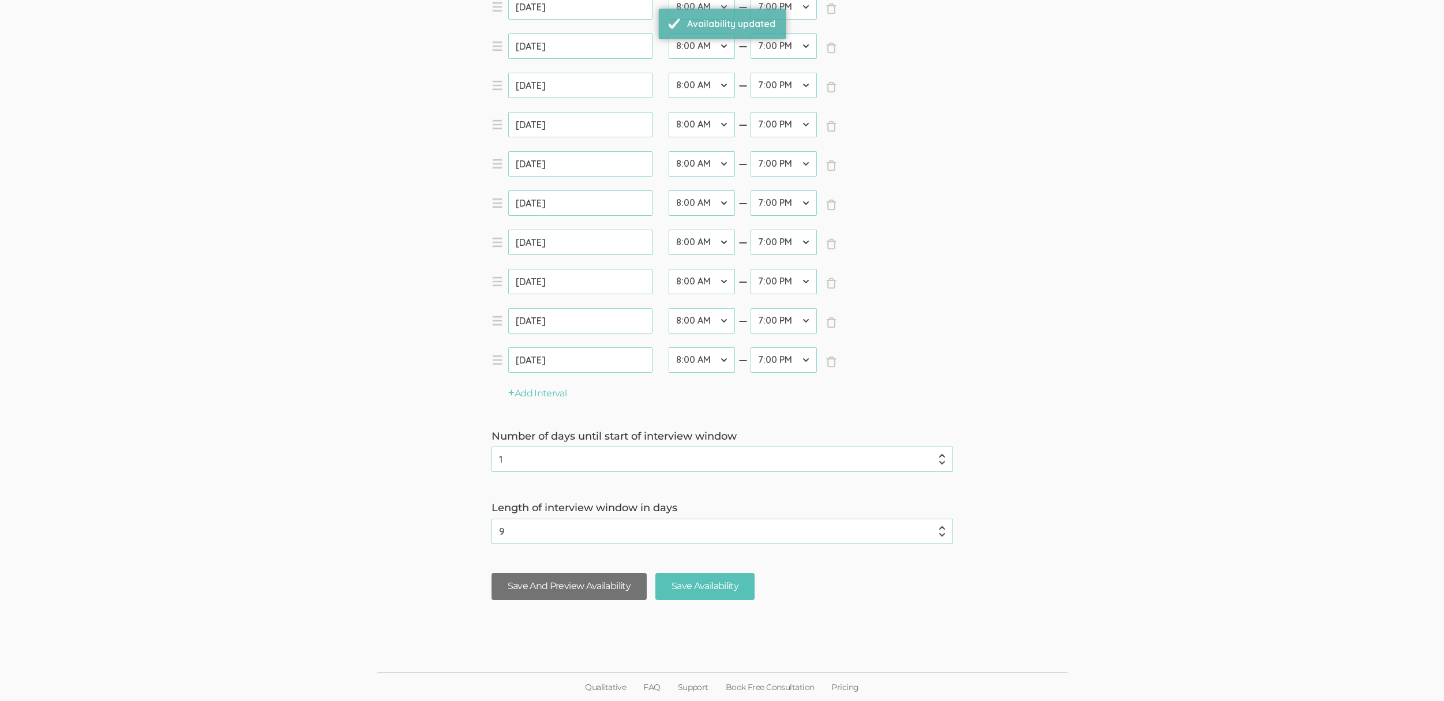
click at [579, 595] on button "Save And Preview Availability" at bounding box center [568, 586] width 155 height 27
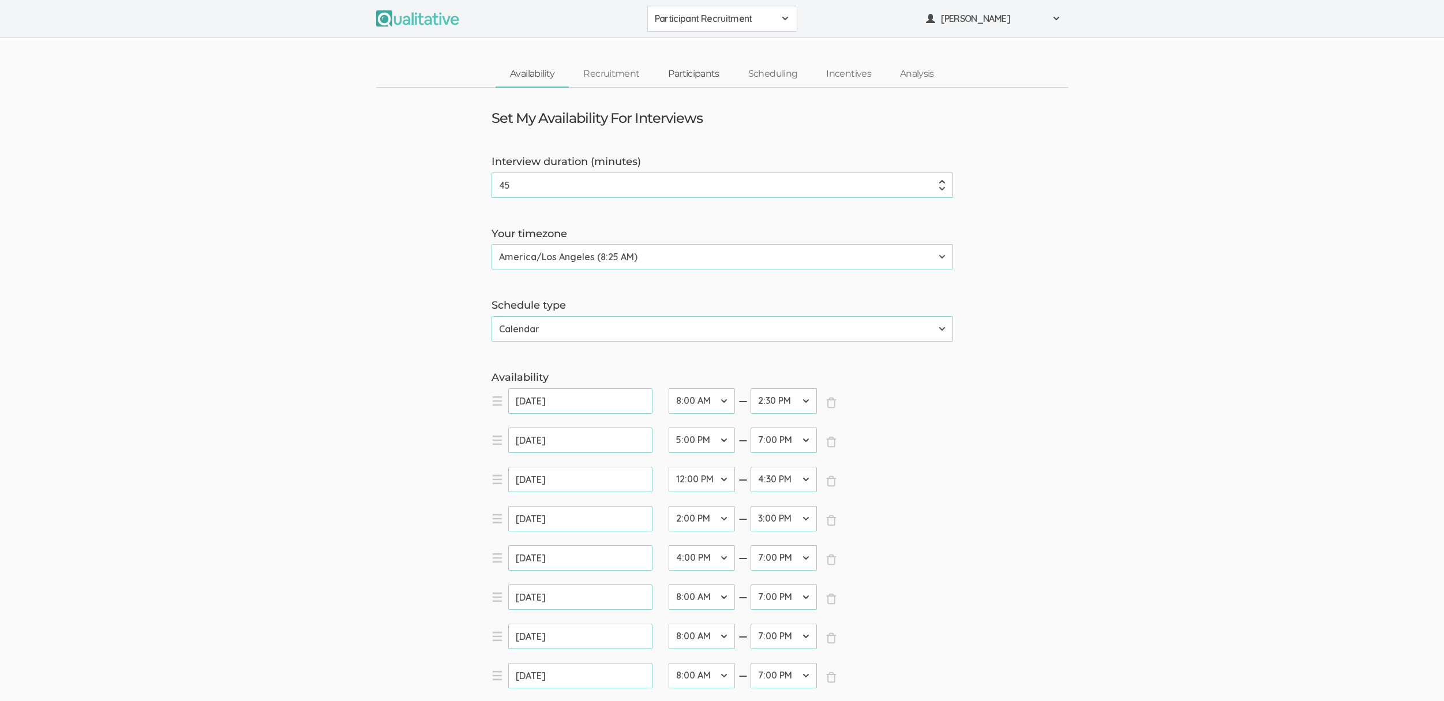
click at [689, 71] on link "Participants" at bounding box center [694, 74] width 80 height 25
